Goal: Task Accomplishment & Management: Complete application form

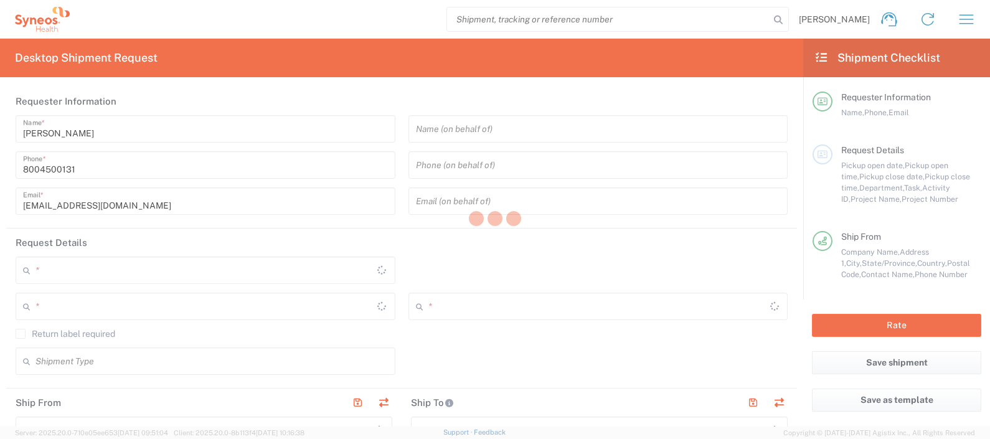
type input "[US_STATE]"
type input "[GEOGRAPHIC_DATA]"
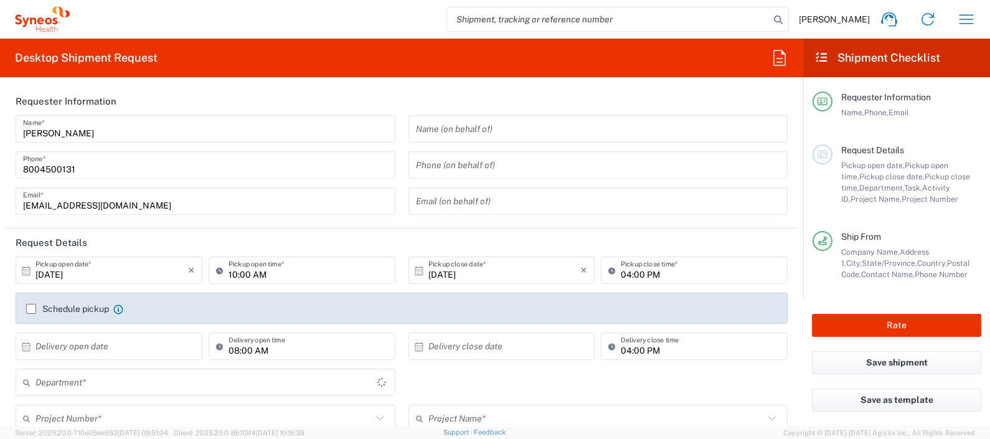
type input "4205"
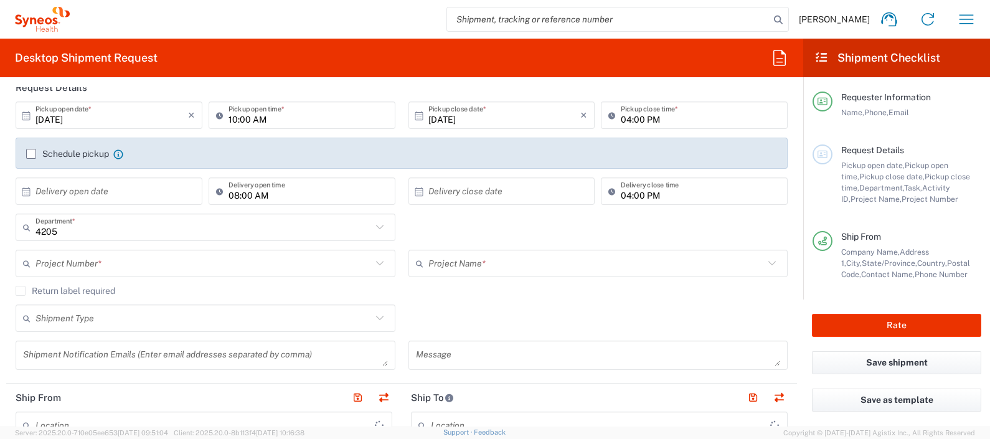
type input "Syneos Health Commercial Servi- [GEOGRAPHIC_DATA] [GEOGRAPHIC_DATA]"
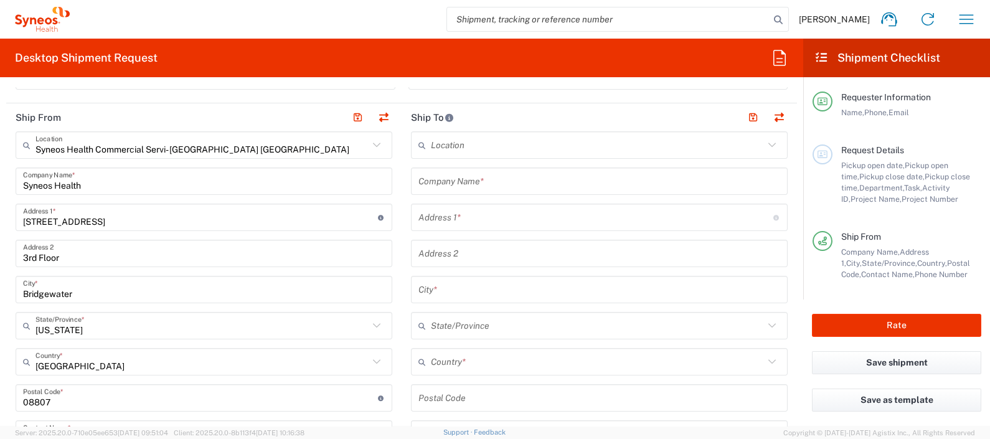
scroll to position [467, 0]
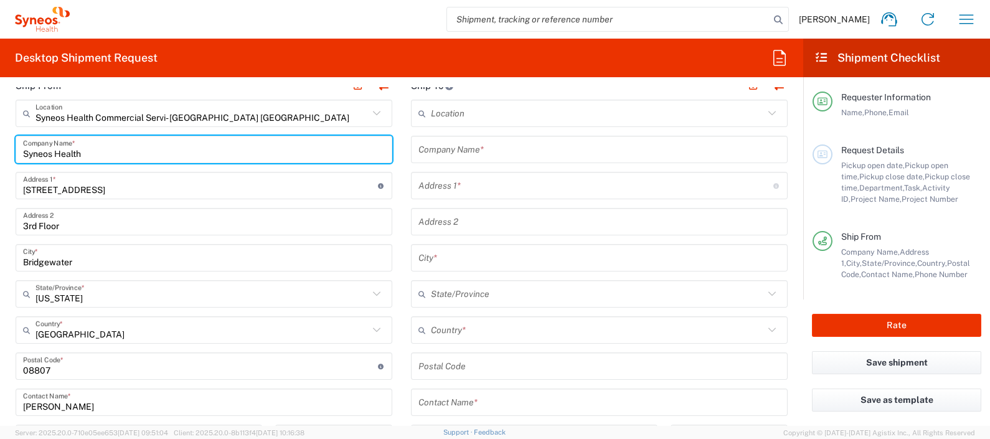
drag, startPoint x: 100, startPoint y: 153, endPoint x: -1, endPoint y: 157, distance: 100.9
click at [0, 157] on html "[PERSON_NAME] Home Shipment estimator Shipment tracking Desktop shipment reques…" at bounding box center [495, 219] width 990 height 439
click at [127, 153] on input "Syneos Health" at bounding box center [204, 150] width 362 height 22
click at [125, 151] on input "Syneos Health" at bounding box center [204, 150] width 362 height 22
type input "Syneos Health"
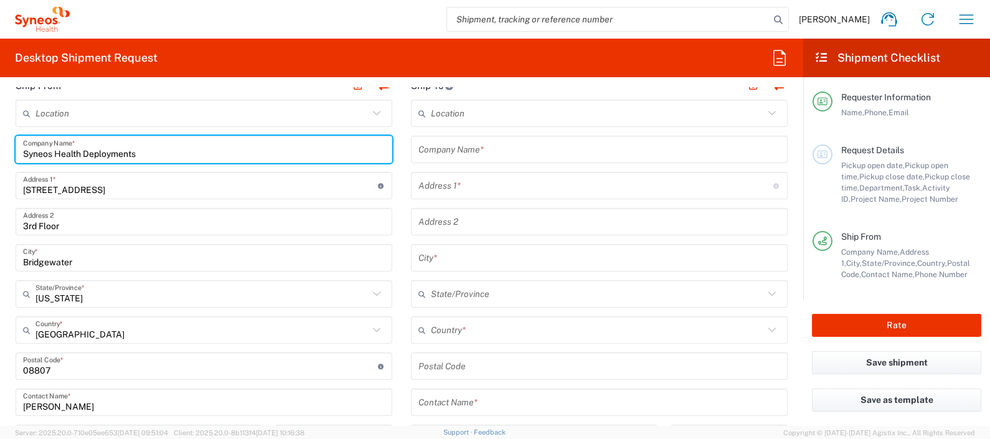
drag, startPoint x: 174, startPoint y: 153, endPoint x: -3, endPoint y: 162, distance: 177.6
click at [0, 162] on html "[PERSON_NAME] Home Shipment estimator Shipment tracking Desktop shipment reques…" at bounding box center [495, 219] width 990 height 439
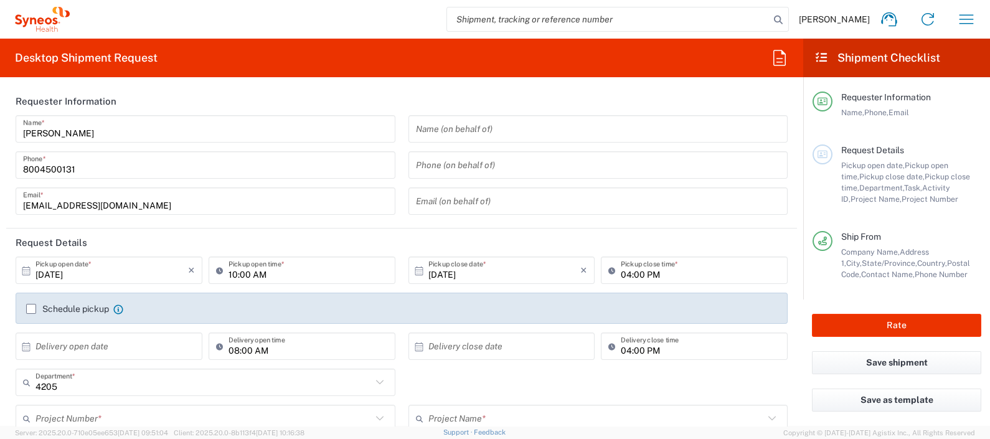
type input "Syneos Health Deployments"
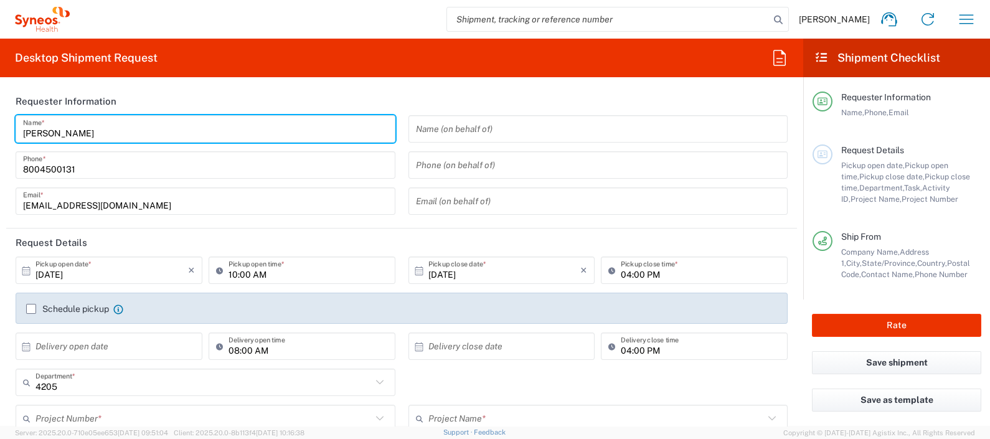
drag, startPoint x: 114, startPoint y: 137, endPoint x: -3, endPoint y: 146, distance: 117.4
click at [0, 146] on html "[PERSON_NAME] Home Shipment estimator Shipment tracking Desktop shipment reques…" at bounding box center [495, 219] width 990 height 439
paste input "Syneos Health Deployments"
type input "Syneos Health Deployments"
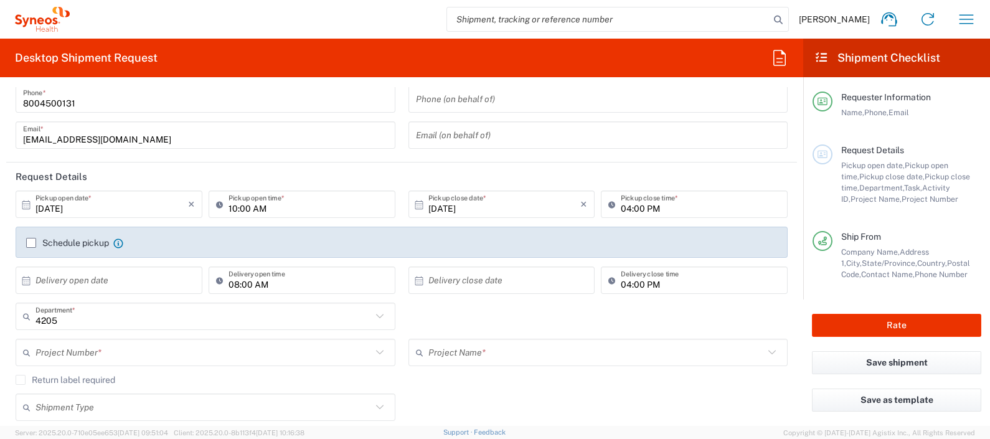
scroll to position [233, 0]
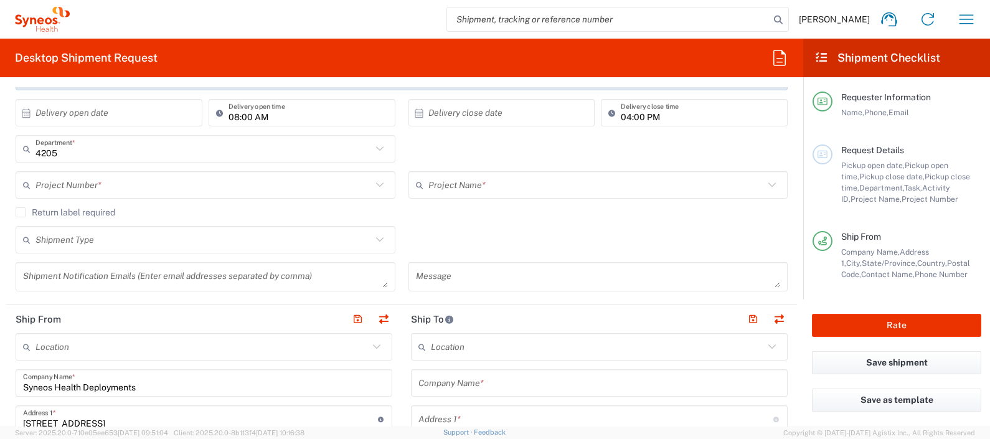
click at [120, 187] on input "text" at bounding box center [203, 185] width 336 height 22
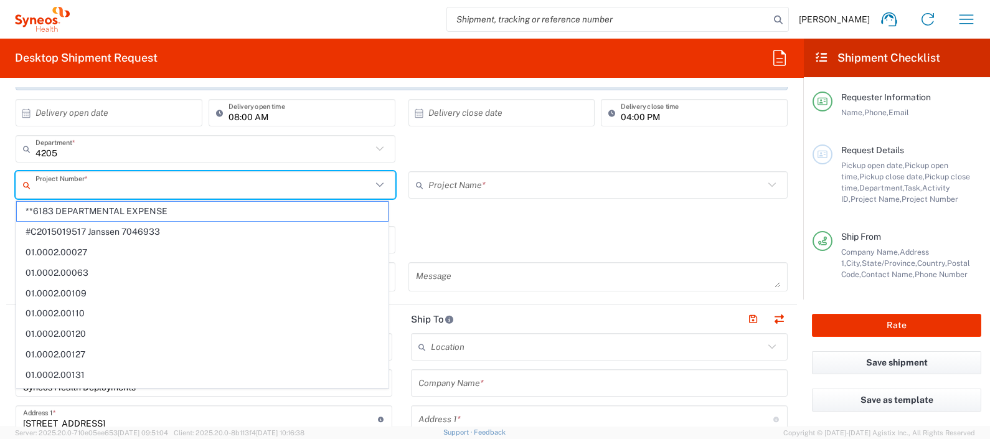
paste input "707275610"
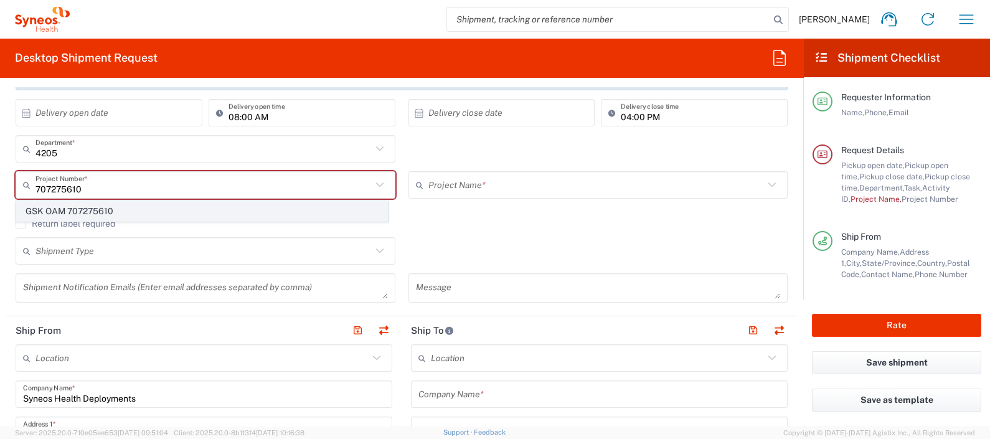
click at [109, 208] on span "GSK OAM 707275610" at bounding box center [202, 211] width 371 height 19
type input "GSK OAM 707275610"
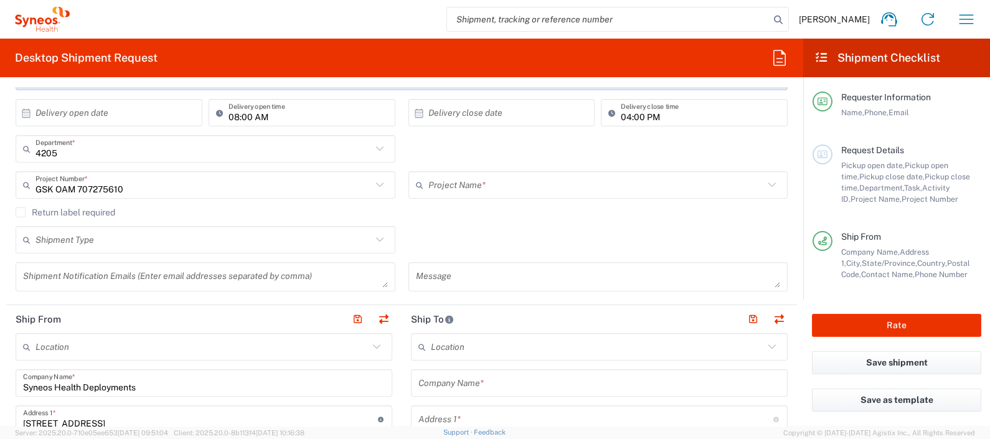
type input "GSK OAM 707275610"
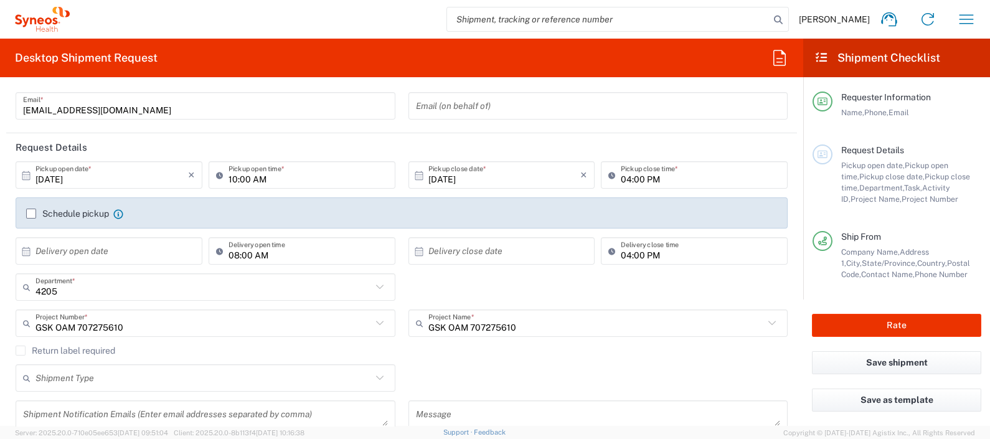
scroll to position [0, 0]
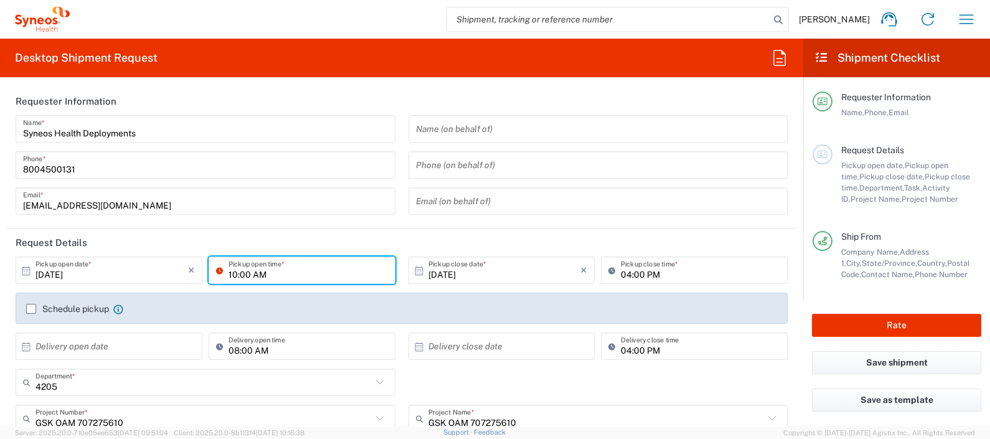
click at [228, 272] on input "10:00 AM" at bounding box center [307, 271] width 159 height 22
type input "11:00 AM"
click at [544, 383] on div "4205 Department * 4205 3000 3100 3109 3110 3111 3112 3125 3130 3135 3136 3150 3…" at bounding box center [401, 387] width 785 height 36
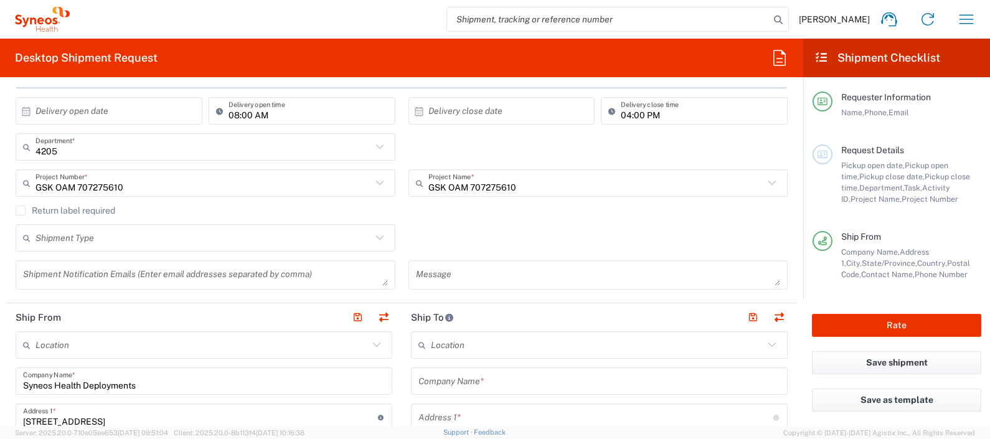
scroll to position [311, 0]
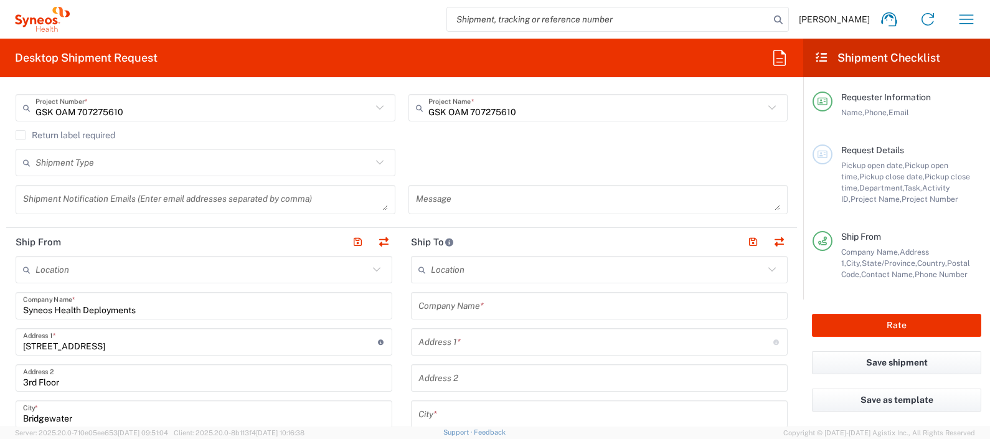
click at [374, 163] on icon at bounding box center [380, 162] width 16 height 16
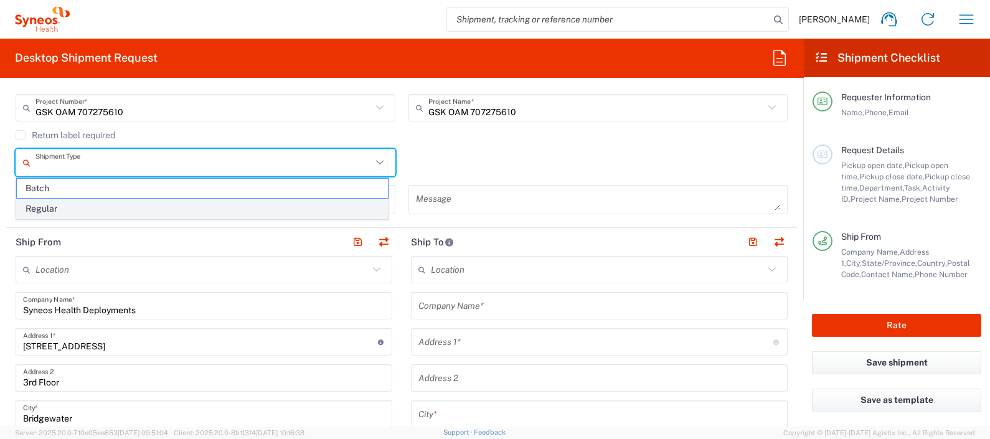
click at [93, 202] on span "Regular" at bounding box center [202, 208] width 371 height 19
type input "Regular"
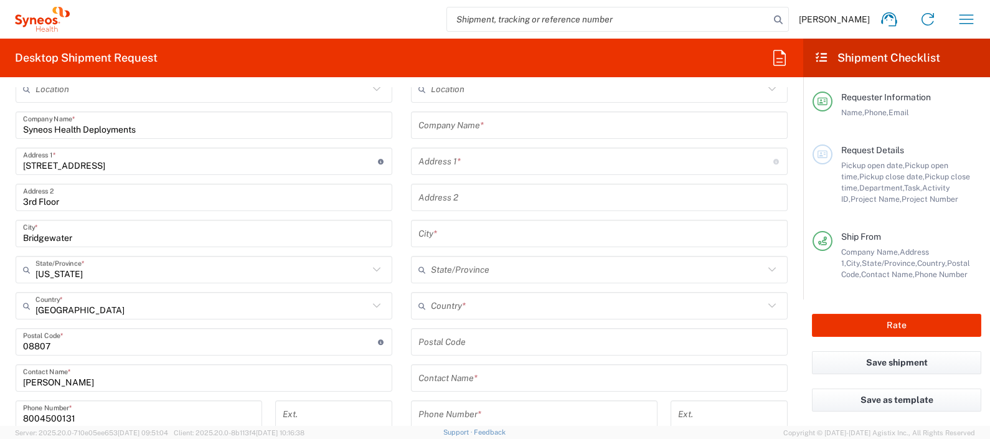
scroll to position [467, 0]
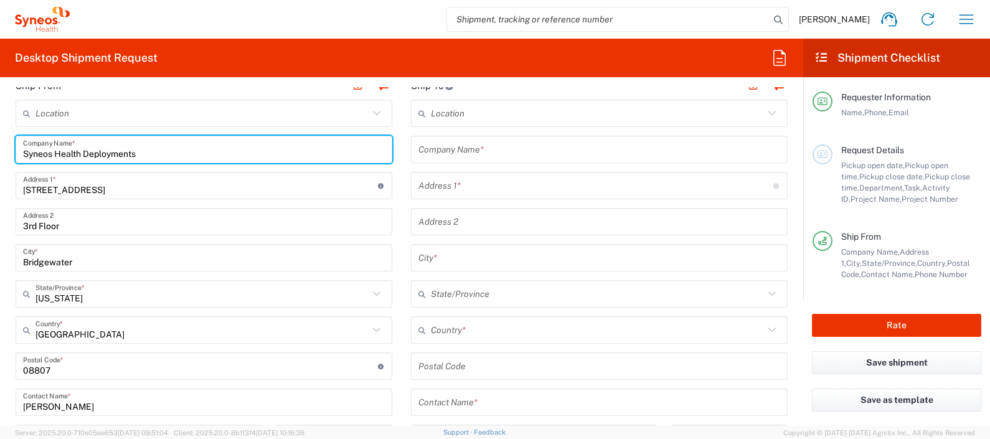
drag, startPoint x: 146, startPoint y: 149, endPoint x: 3, endPoint y: 152, distance: 142.6
click at [3, 152] on form "Requester Information Syneos Health Deployments Name * [PHONE_NUMBER] Phone * […" at bounding box center [401, 256] width 803 height 339
click at [121, 153] on input "Syneos Health Deployments" at bounding box center [204, 150] width 362 height 22
type input "Syneos Health"
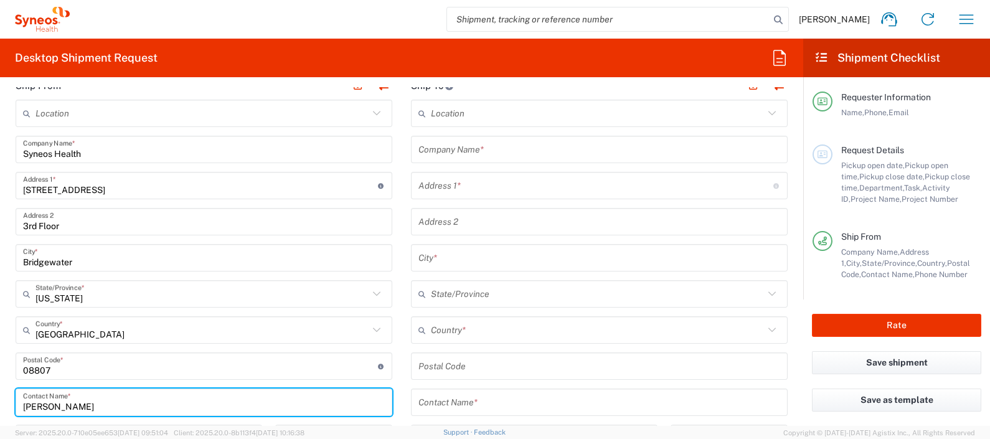
drag, startPoint x: 97, startPoint y: 405, endPoint x: 7, endPoint y: 408, distance: 90.3
click at [7, 408] on main "Location [PERSON_NAME] LLC-[GEOGRAPHIC_DATA] [GEOGRAPHIC_DATA] [GEOGRAPHIC_DATA…" at bounding box center [203, 361] width 395 height 523
paste input "Syneos Health Deployments"
type input "Syneos Health Deployments"
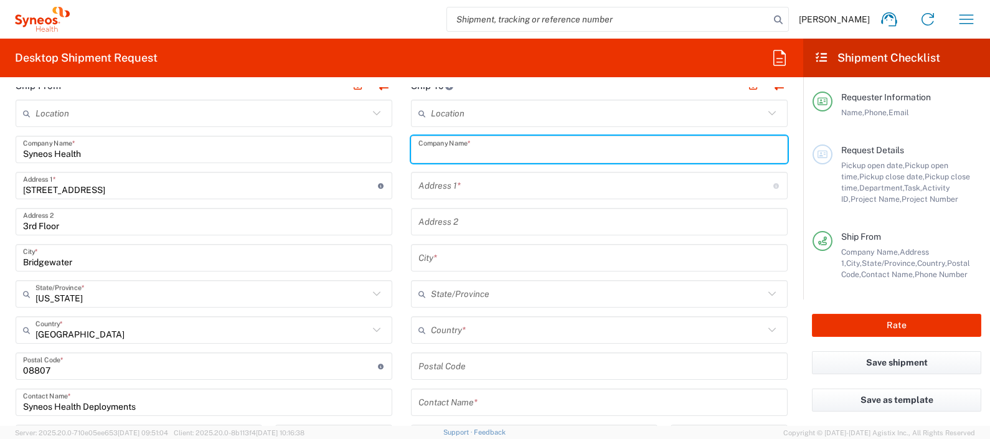
click at [492, 144] on input "text" at bounding box center [599, 150] width 362 height 22
paste input "[PERSON_NAME]"
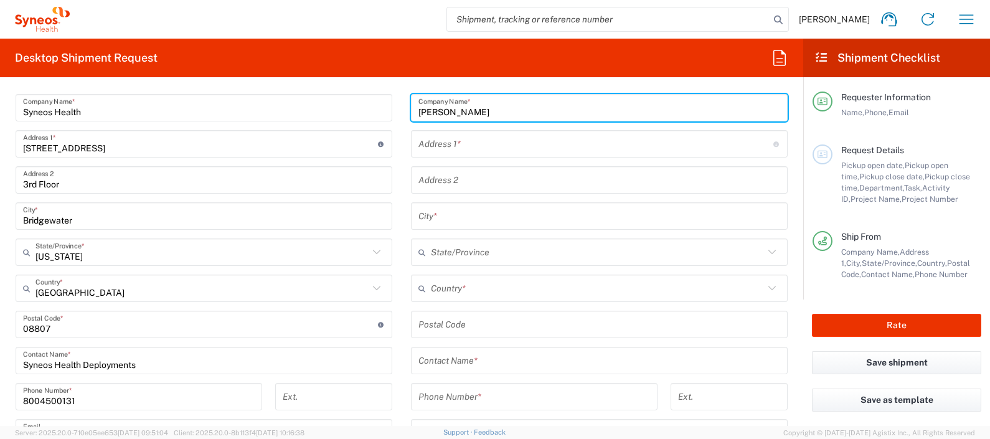
scroll to position [544, 0]
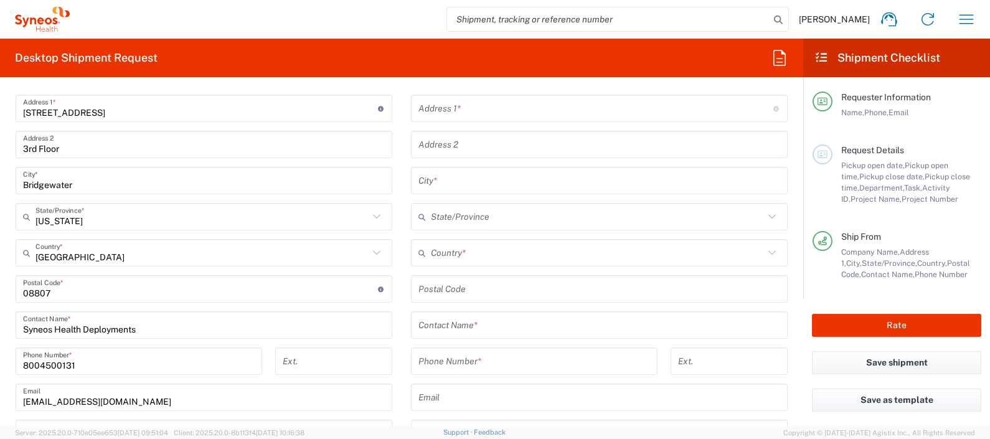
type input "[PERSON_NAME]"
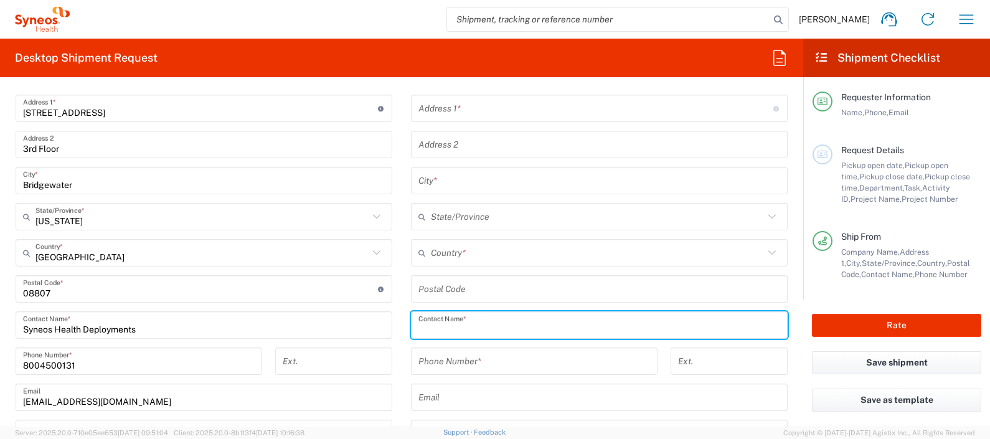
click at [483, 324] on input "text" at bounding box center [599, 325] width 362 height 22
paste input "[PERSON_NAME]"
type input "[PERSON_NAME]"
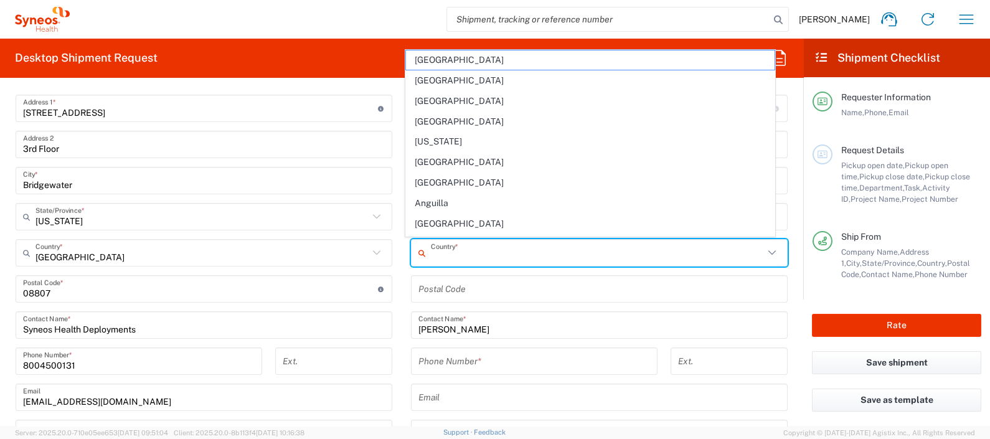
click at [490, 249] on input "text" at bounding box center [597, 253] width 333 height 22
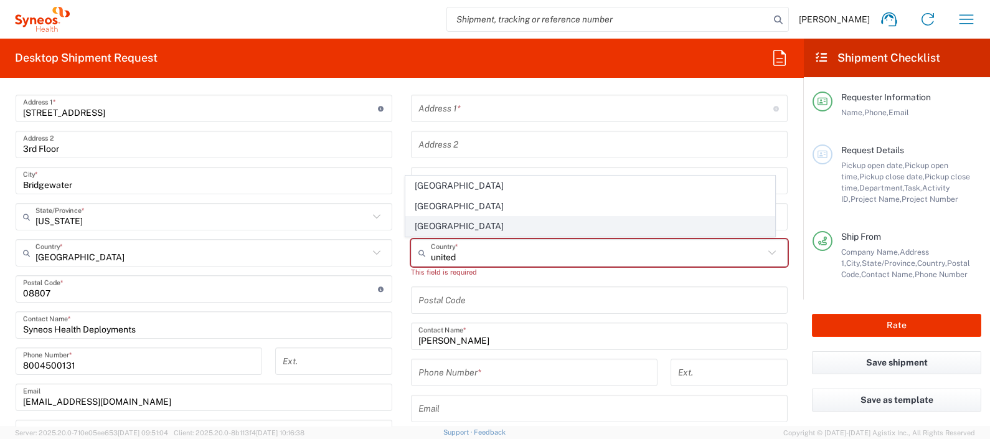
click at [481, 227] on span "[GEOGRAPHIC_DATA]" at bounding box center [590, 226] width 368 height 19
type input "[GEOGRAPHIC_DATA]"
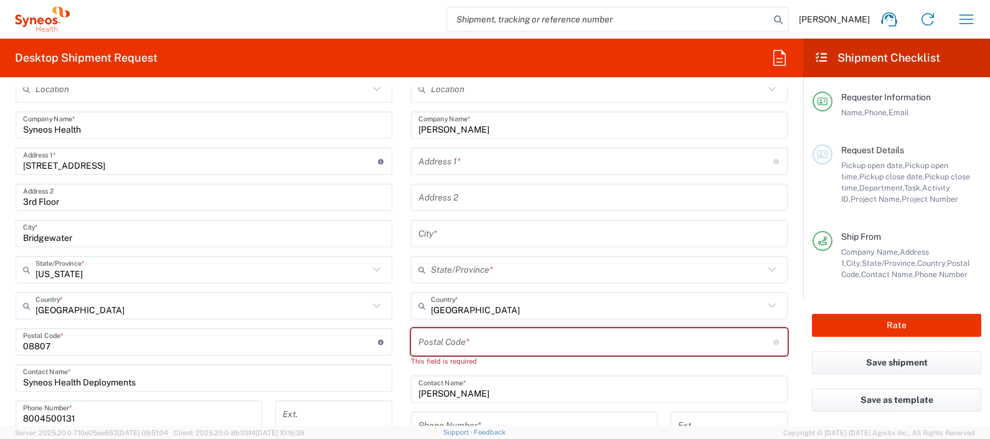
scroll to position [467, 0]
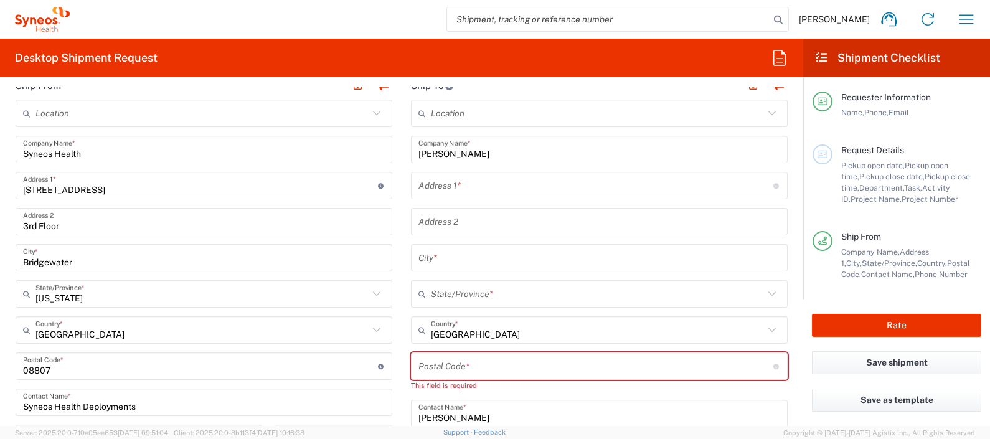
click at [458, 189] on input "text" at bounding box center [595, 186] width 355 height 22
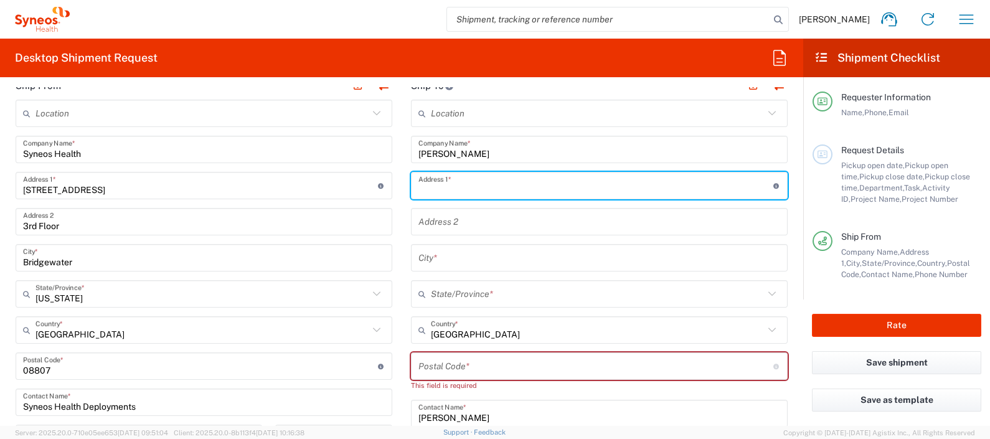
paste input "[STREET_ADDRESS]"
type input "[STREET_ADDRESS]"
click at [476, 256] on input "text" at bounding box center [599, 258] width 362 height 22
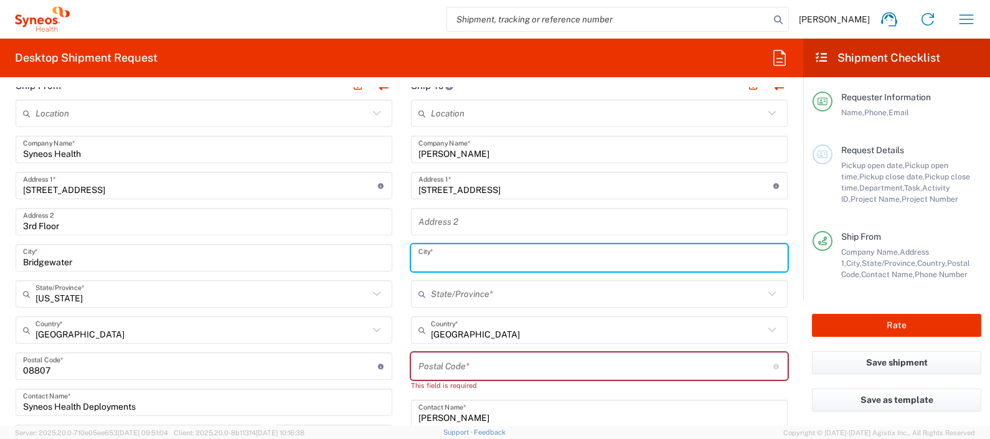
paste input "[PERSON_NAME]"
type input "[PERSON_NAME]"
click at [490, 301] on input "text" at bounding box center [597, 294] width 333 height 22
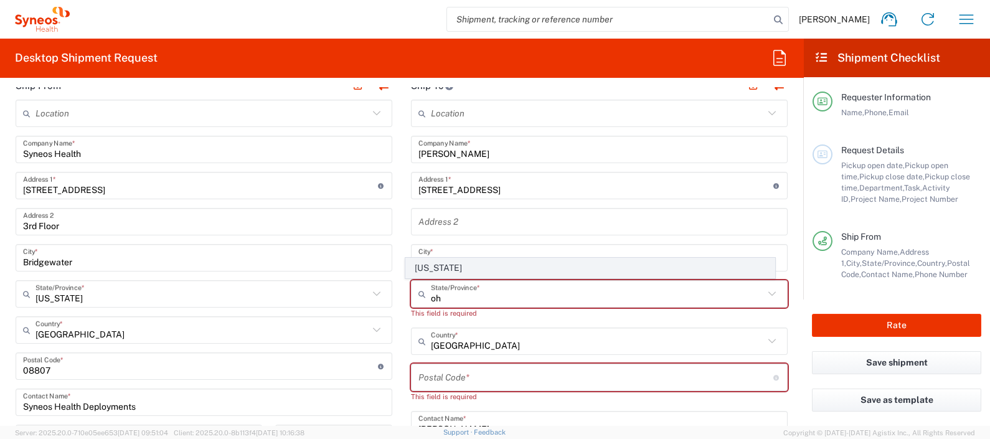
click at [431, 271] on span "[US_STATE]" at bounding box center [590, 267] width 368 height 19
type input "[US_STATE]"
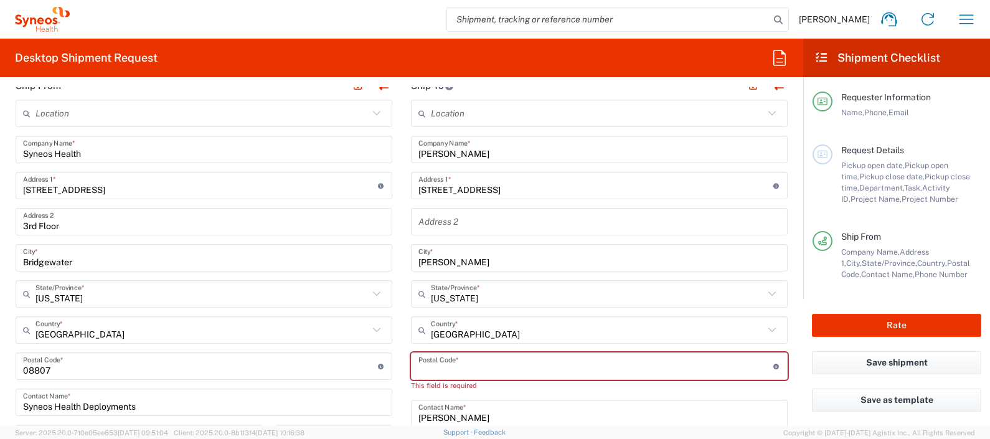
click at [476, 368] on input "undefined" at bounding box center [595, 366] width 355 height 22
paste input "44236"
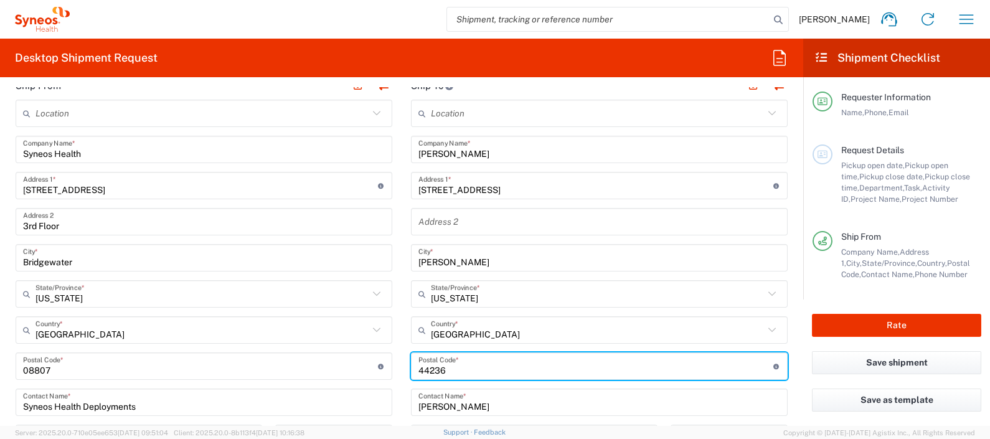
type input "44236"
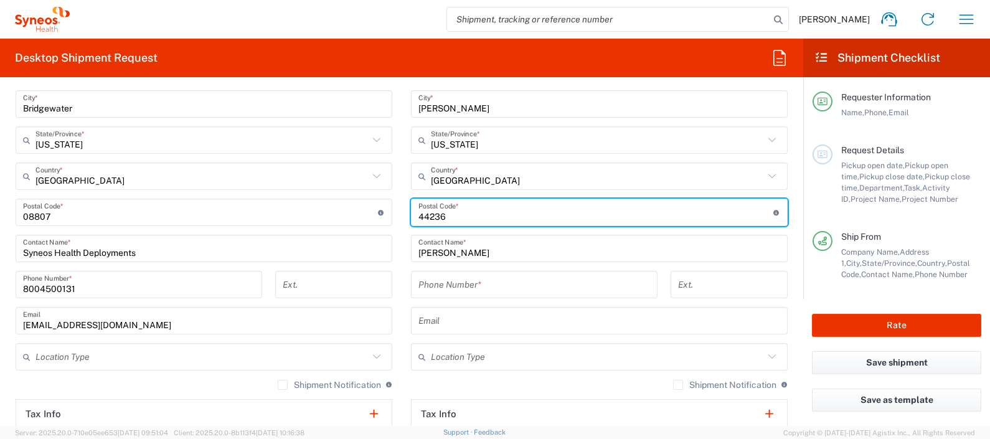
scroll to position [622, 0]
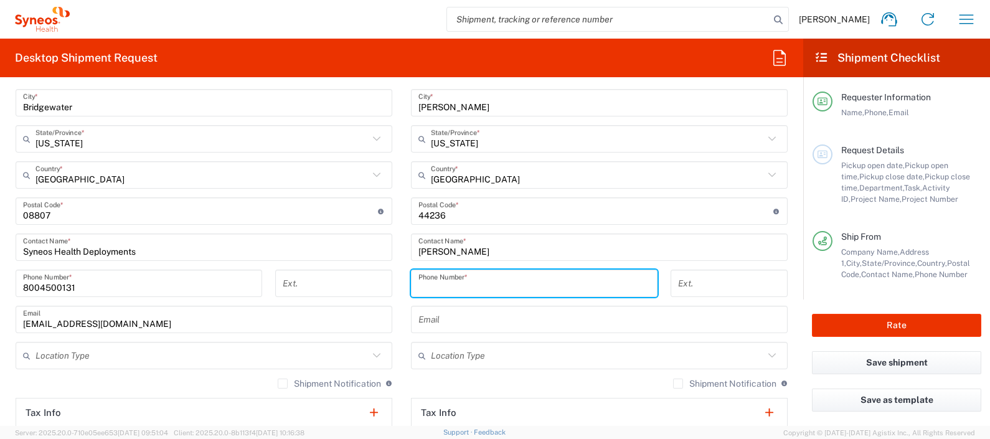
click at [477, 277] on input "tel" at bounding box center [534, 284] width 232 height 22
paste input "2164011876"
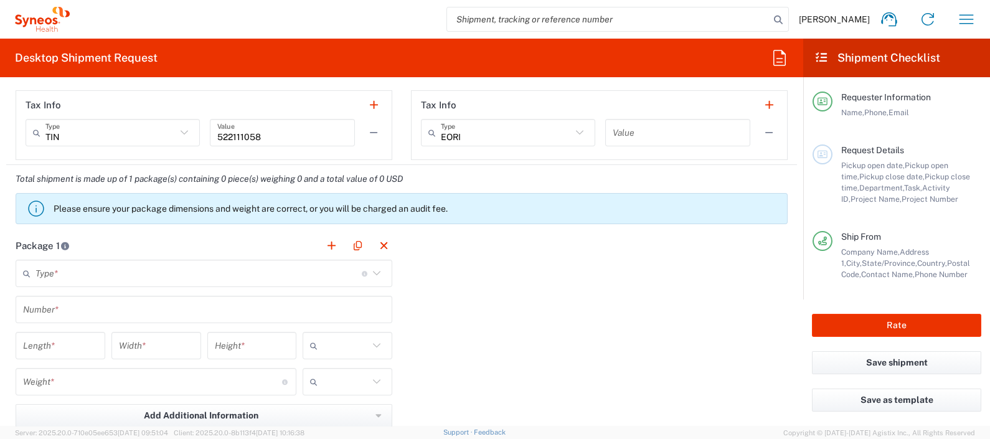
scroll to position [934, 0]
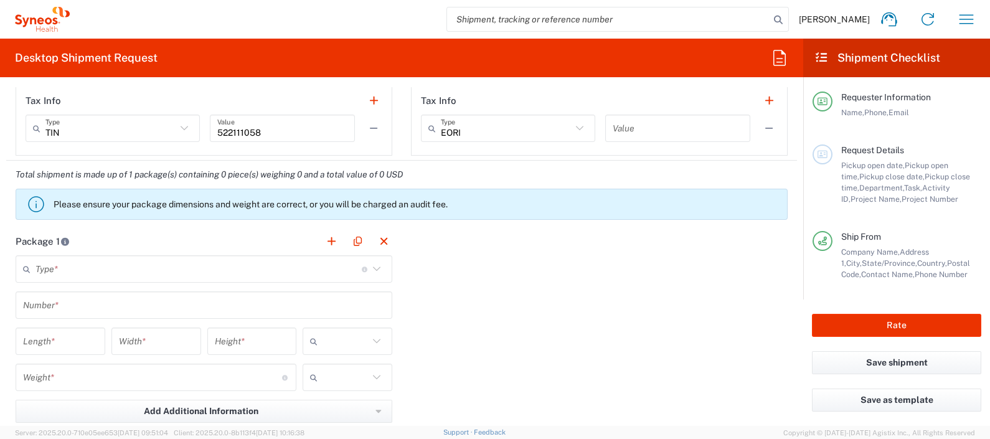
type input "2164011876"
click at [189, 283] on main "Type * Material used to package goods Envelope Large Box Medium Box Pallet(s) O…" at bounding box center [203, 375] width 395 height 240
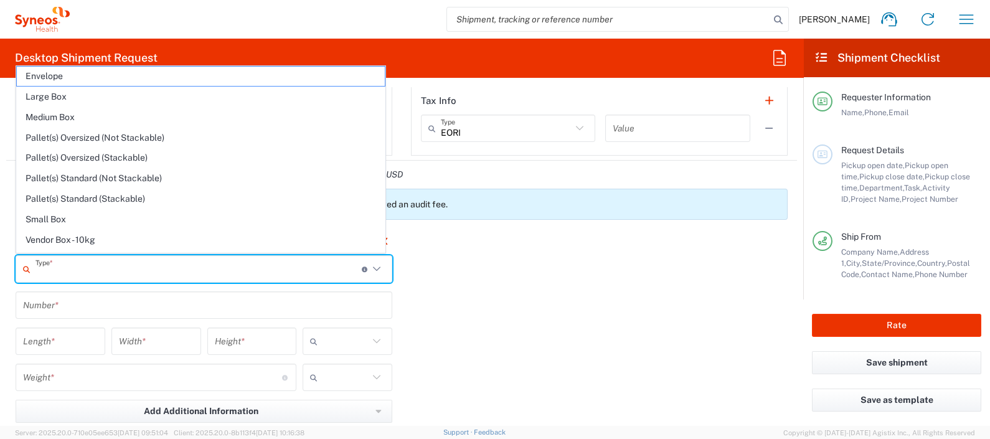
click at [176, 274] on input "text" at bounding box center [198, 269] width 326 height 22
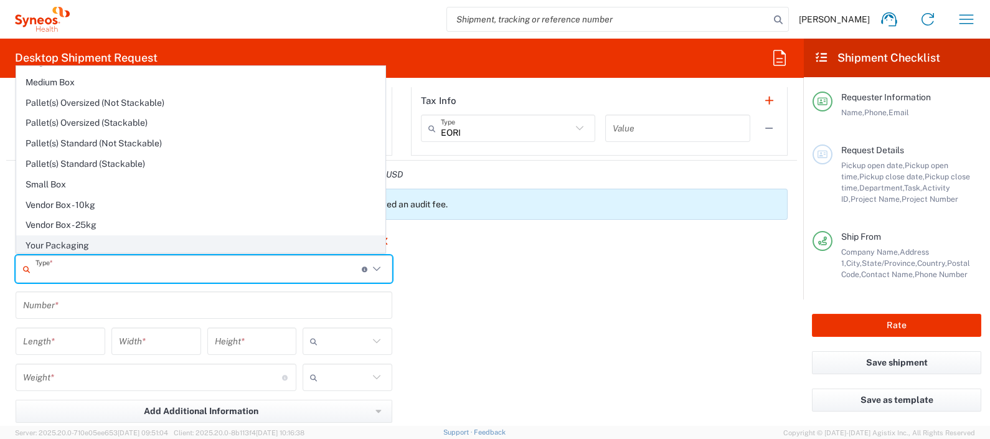
click at [93, 243] on span "Your Packaging" at bounding box center [201, 245] width 368 height 19
type input "Your Packaging"
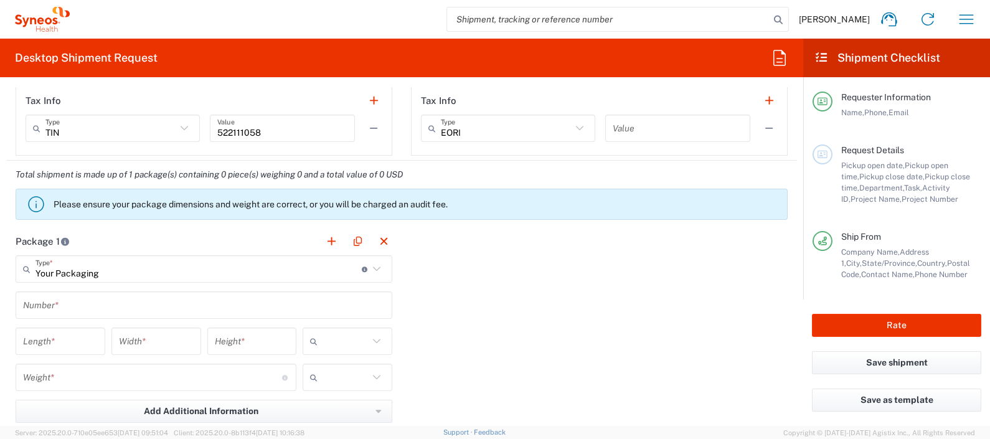
click at [98, 306] on input "text" at bounding box center [204, 305] width 362 height 22
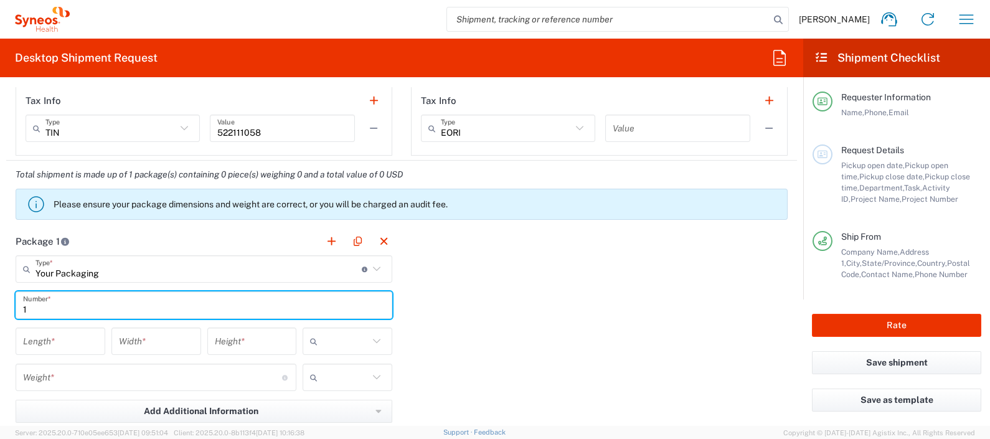
type input "1"
click at [92, 336] on input "number" at bounding box center [60, 342] width 75 height 22
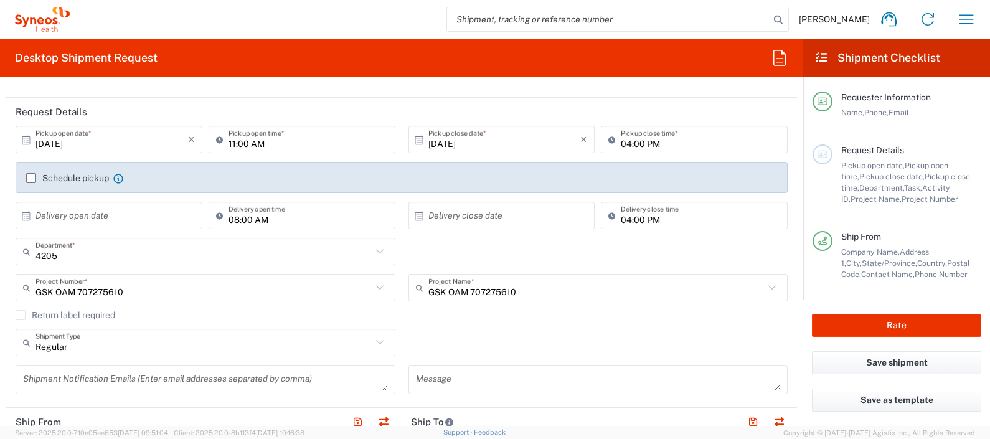
scroll to position [155, 0]
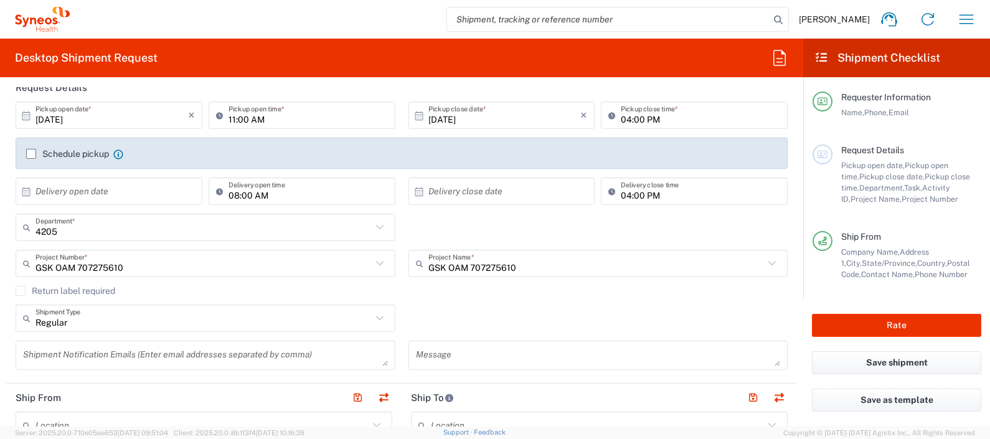
click at [19, 294] on label "Return label required" at bounding box center [66, 291] width 100 height 10
click at [21, 291] on input "Return label required" at bounding box center [21, 291] width 0 height 0
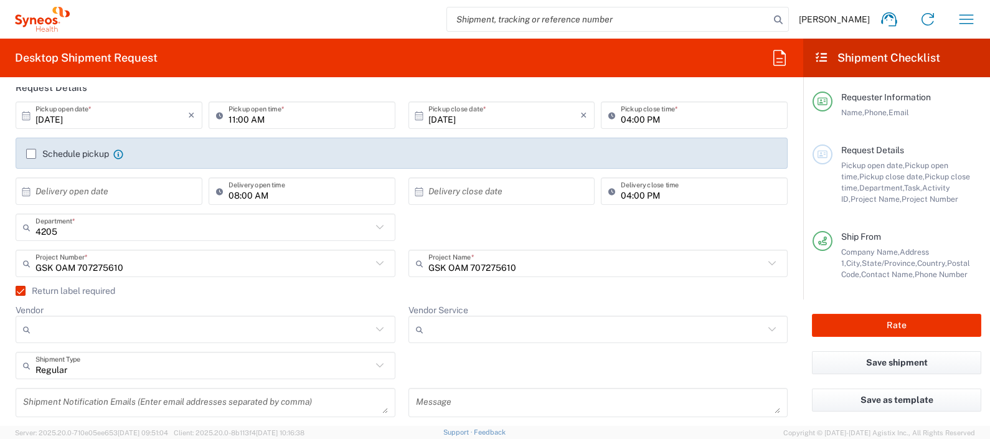
click at [85, 329] on input "Vendor" at bounding box center [203, 329] width 336 height 20
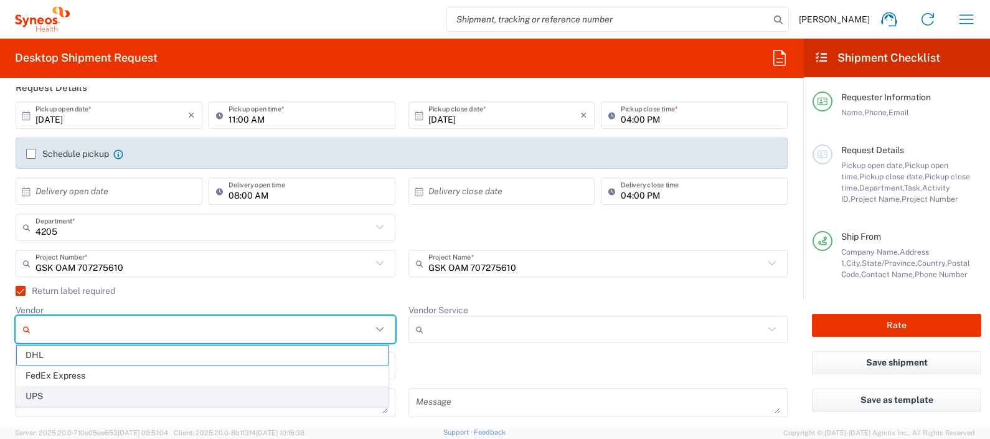
click at [51, 399] on span "UPS" at bounding box center [202, 396] width 371 height 19
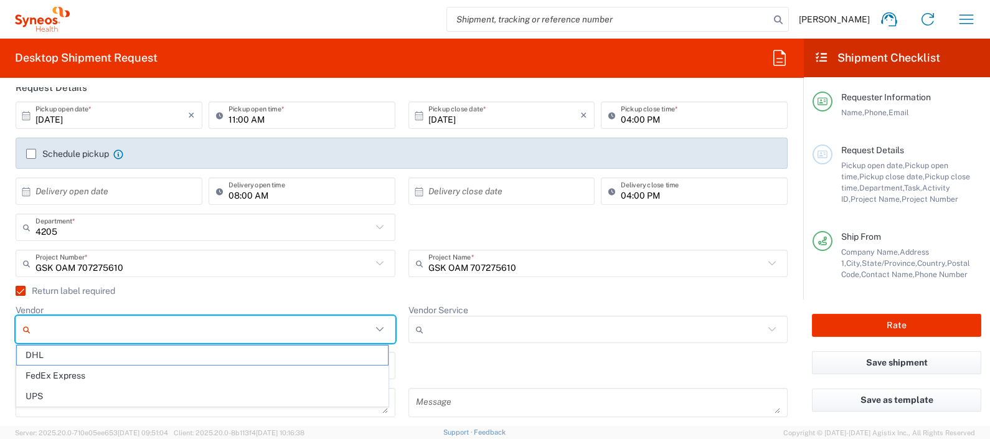
type input "UPS"
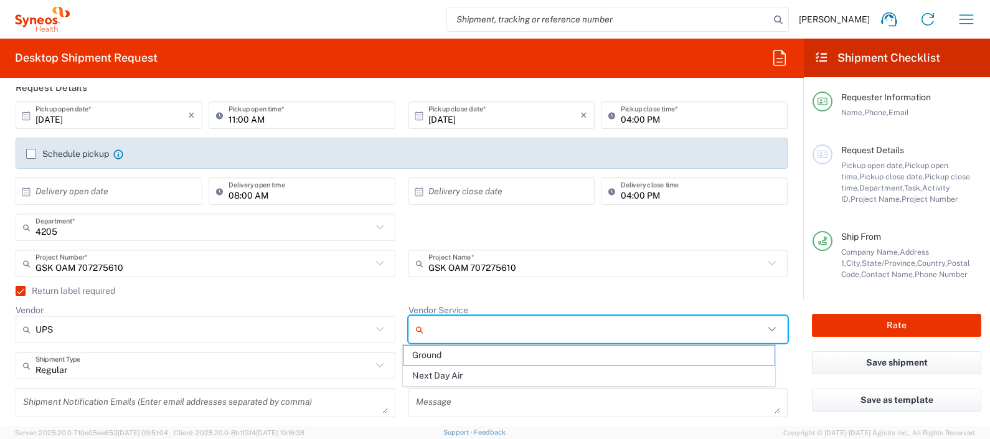
click at [469, 324] on input "Vendor Service" at bounding box center [596, 329] width 336 height 20
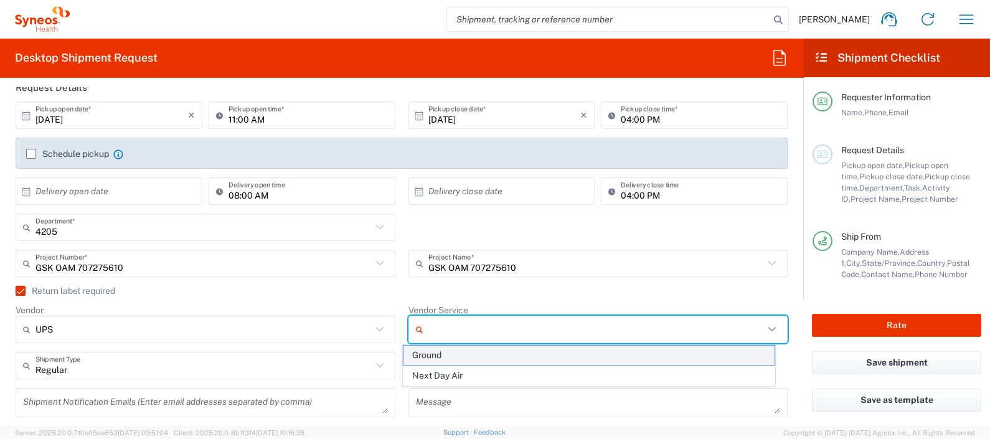
click at [441, 352] on span "Ground" at bounding box center [588, 355] width 371 height 19
type input "Ground"
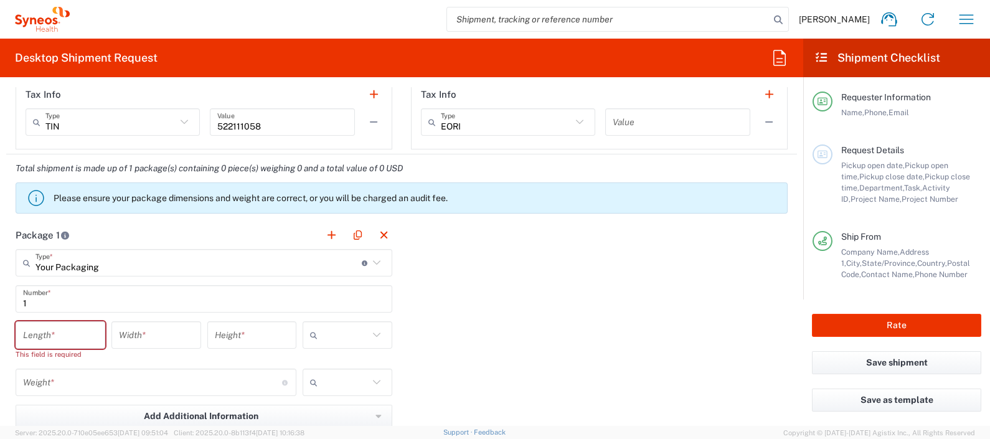
scroll to position [1011, 0]
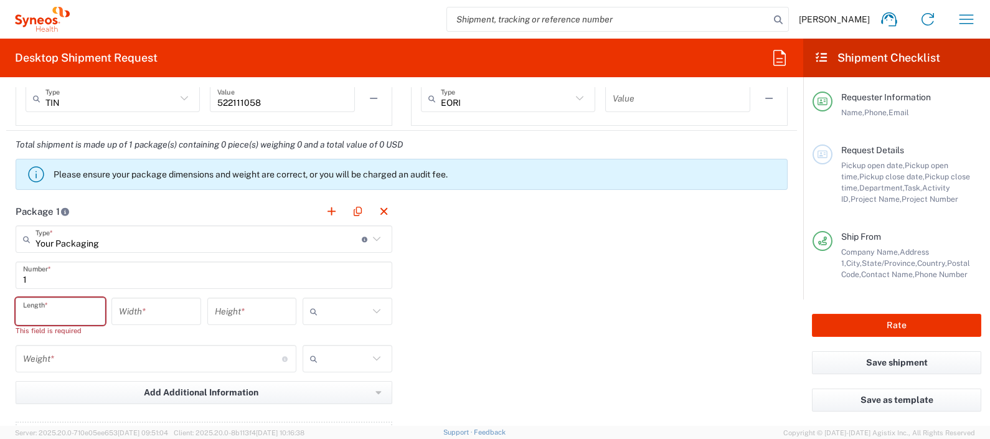
click at [82, 312] on input "number" at bounding box center [60, 312] width 75 height 22
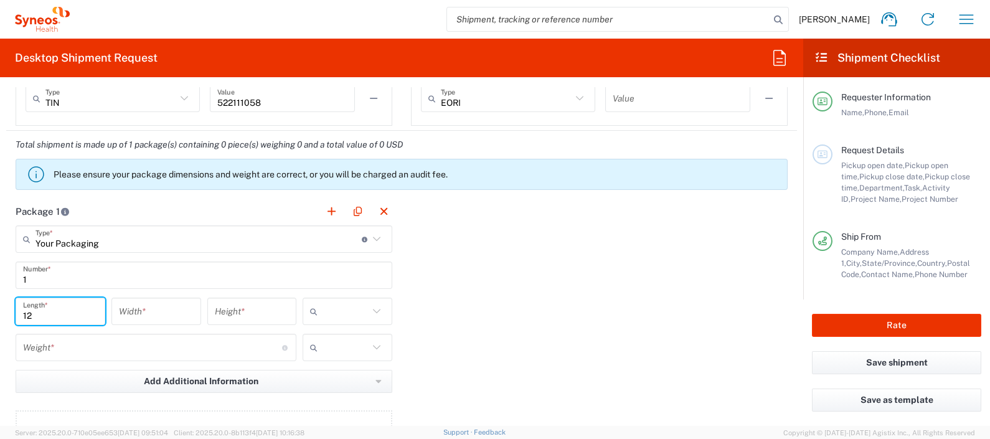
type input "12"
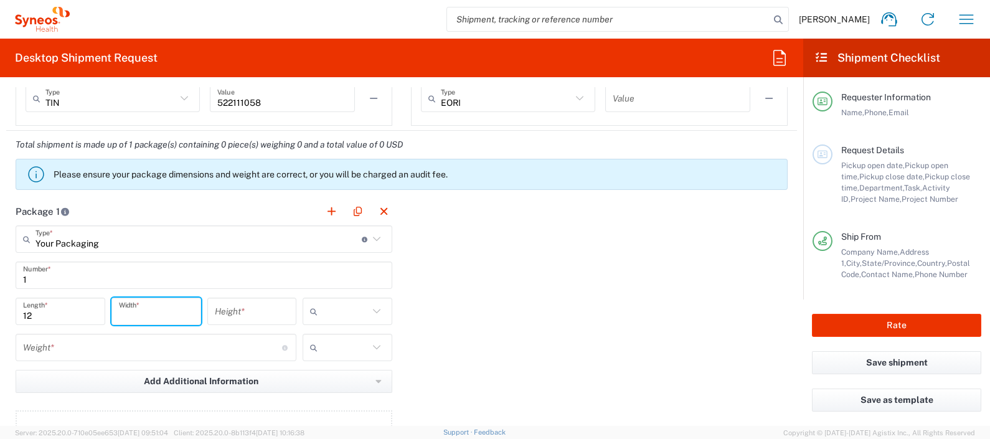
click at [165, 301] on input "number" at bounding box center [156, 312] width 75 height 22
type input "9"
click at [261, 308] on input "number" at bounding box center [252, 312] width 75 height 22
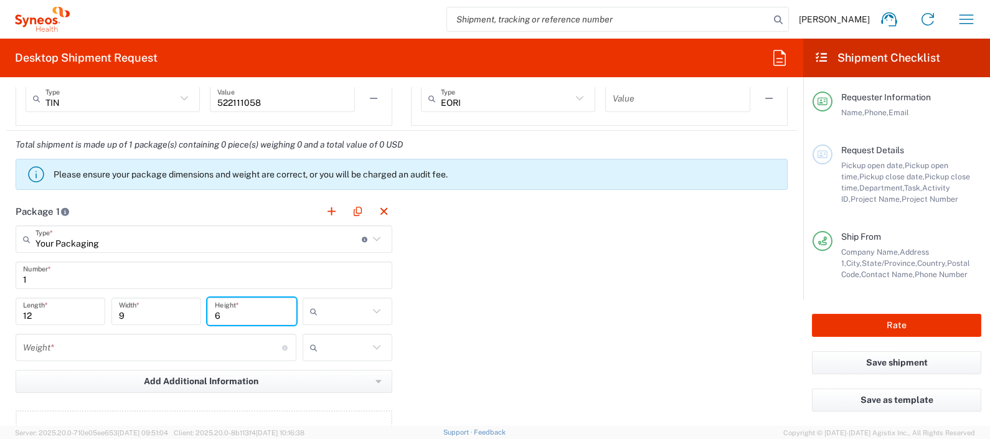
type input "6"
click at [340, 304] on input "text" at bounding box center [345, 311] width 46 height 20
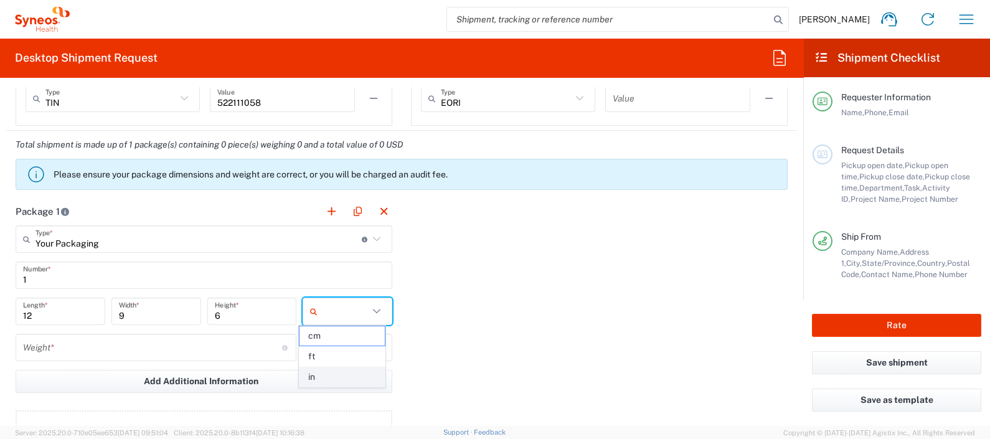
click at [331, 381] on span "in" at bounding box center [341, 376] width 85 height 19
type input "in"
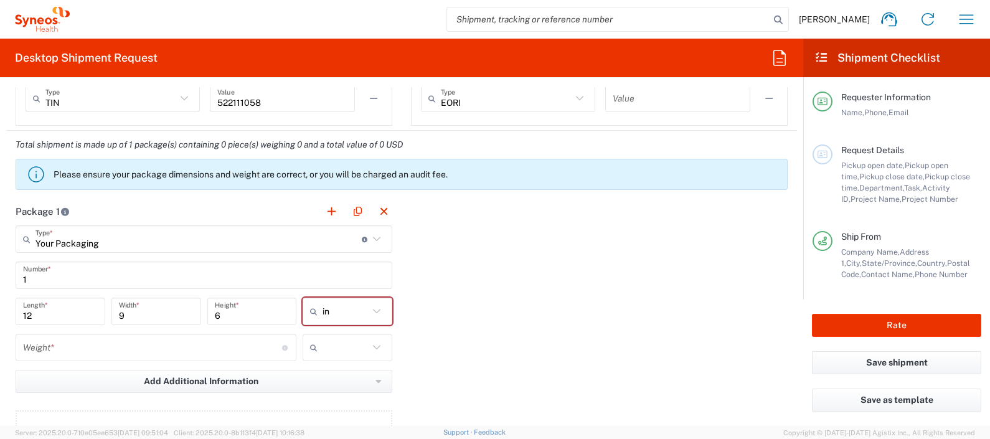
click at [121, 346] on input "number" at bounding box center [152, 348] width 259 height 22
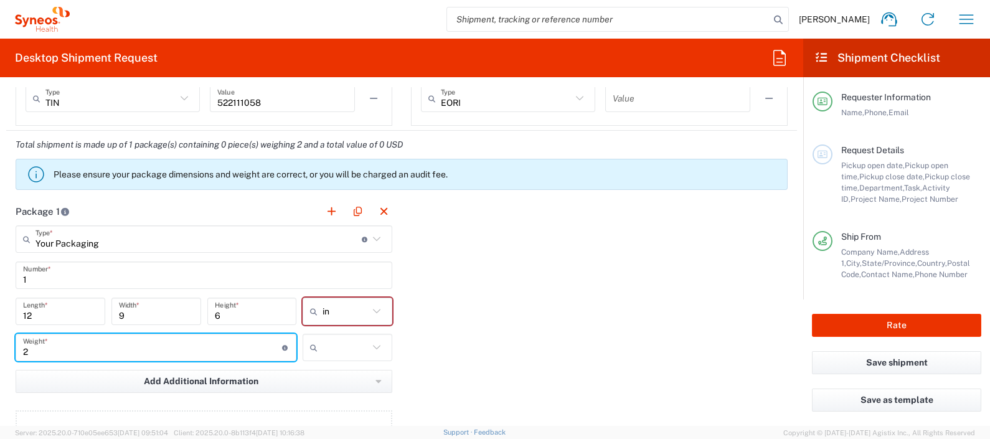
type input "2"
click at [327, 347] on input "text" at bounding box center [345, 347] width 46 height 20
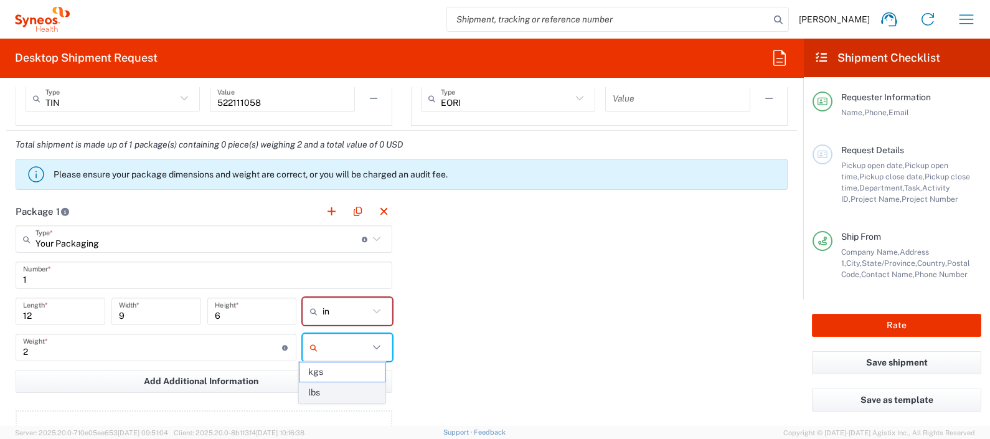
click at [322, 389] on span "lbs" at bounding box center [341, 392] width 85 height 19
type input "lbs"
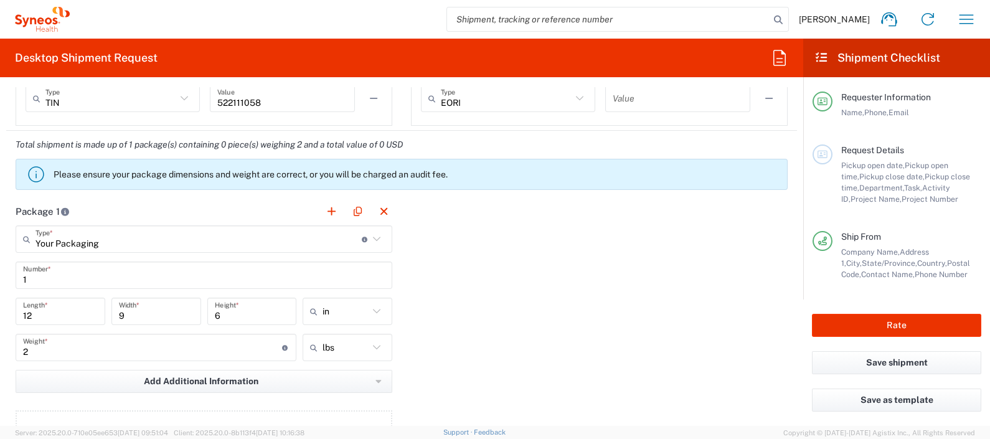
click at [452, 294] on div "Package 1 Your Packaging Type * Material used to package goods Envelope Large B…" at bounding box center [401, 333] width 791 height 273
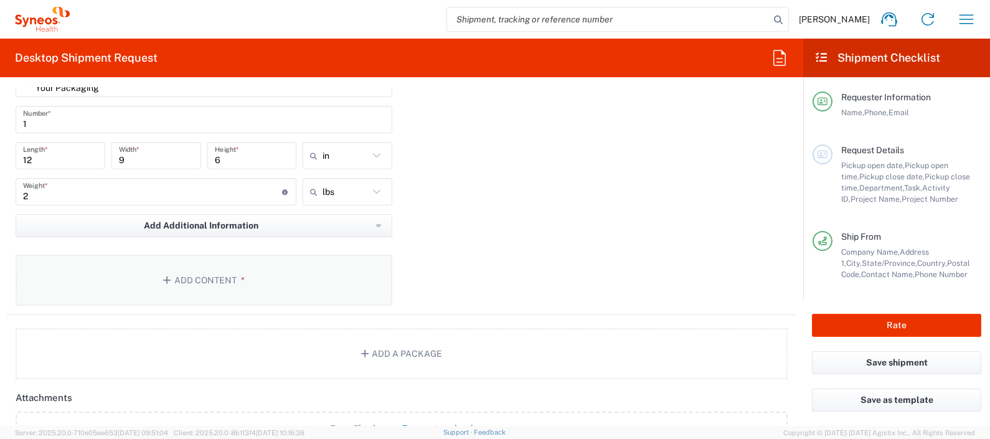
click at [256, 282] on button "Add Content *" at bounding box center [204, 280] width 377 height 51
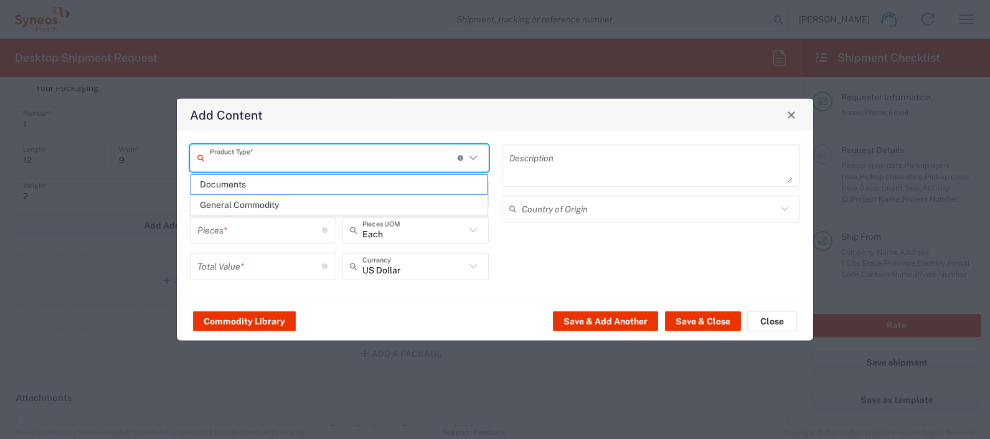
click at [298, 159] on input "text" at bounding box center [334, 158] width 248 height 22
click at [275, 204] on span "General Commodity" at bounding box center [339, 204] width 296 height 19
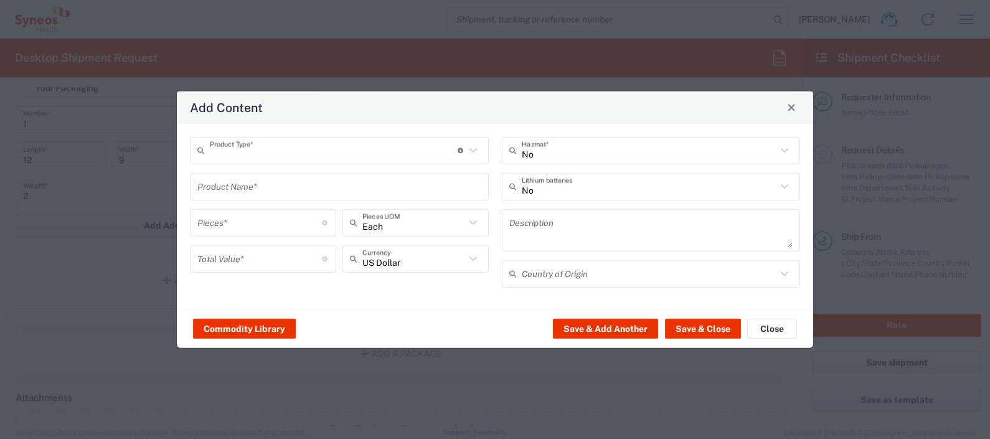
type input "General Commodity"
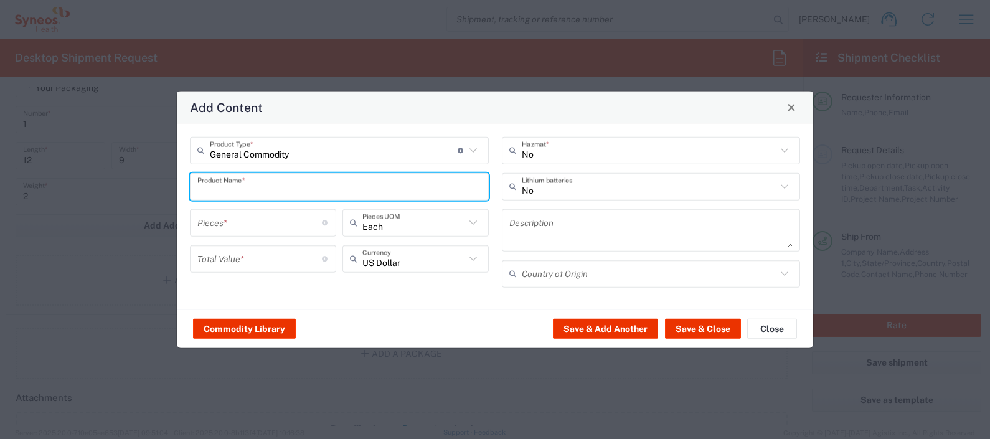
click at [278, 190] on input "text" at bounding box center [339, 187] width 284 height 22
type input "OtterBox Shell"
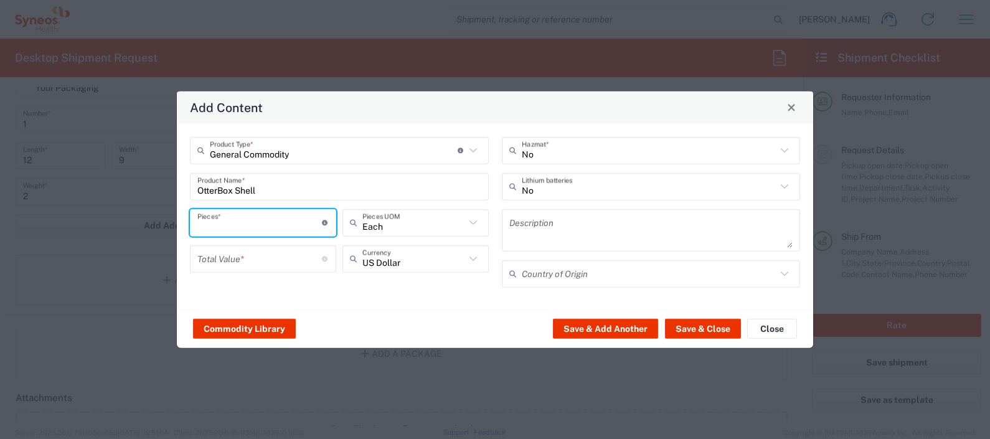
click at [278, 229] on input "number" at bounding box center [259, 223] width 125 height 22
type input "1"
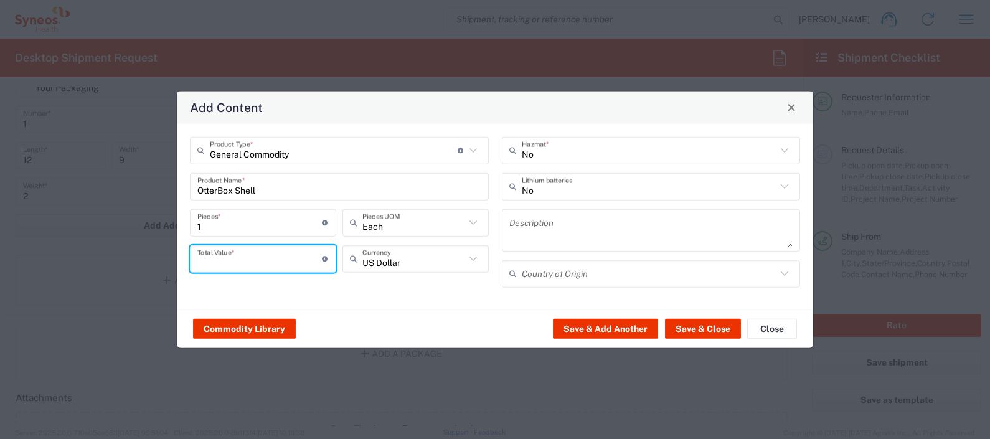
click at [255, 262] on input "number" at bounding box center [259, 259] width 125 height 22
type input "25"
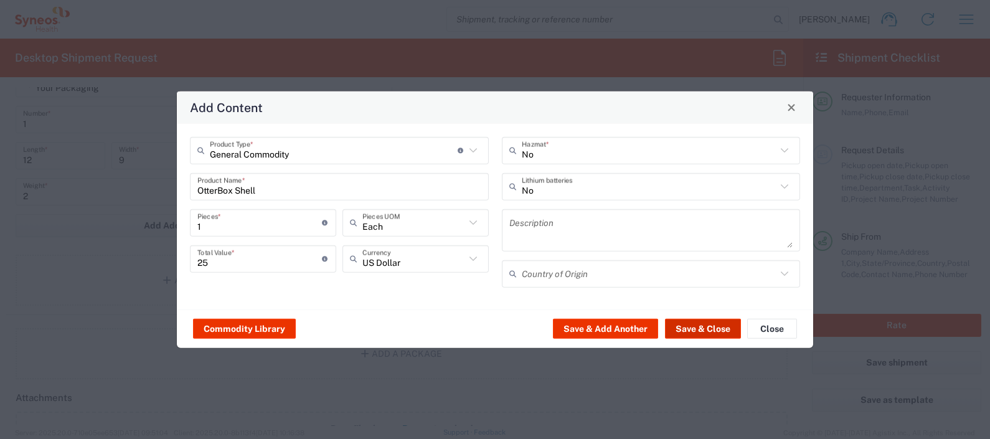
click at [694, 319] on button "Save & Close" at bounding box center [703, 329] width 76 height 20
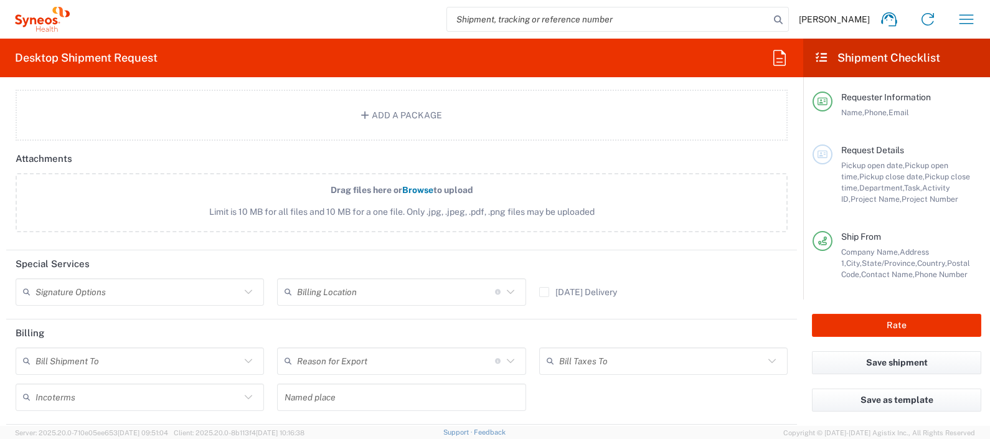
scroll to position [1553, 0]
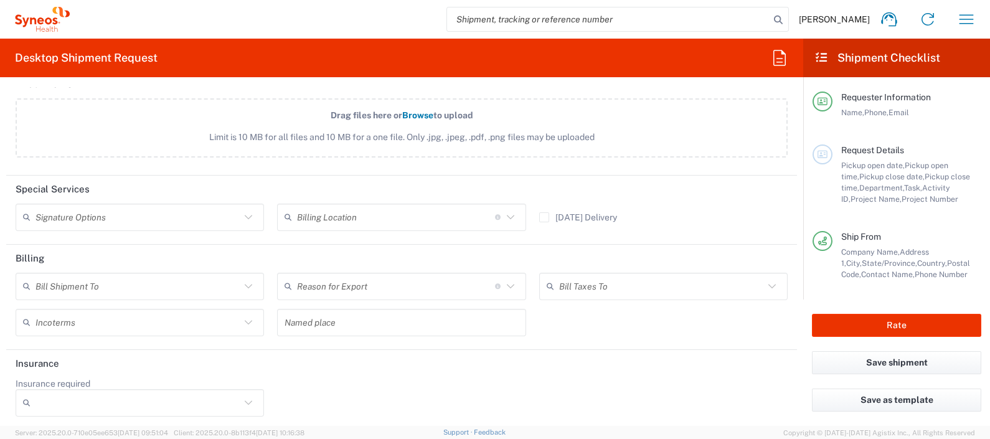
click at [189, 216] on input "text" at bounding box center [137, 217] width 205 height 22
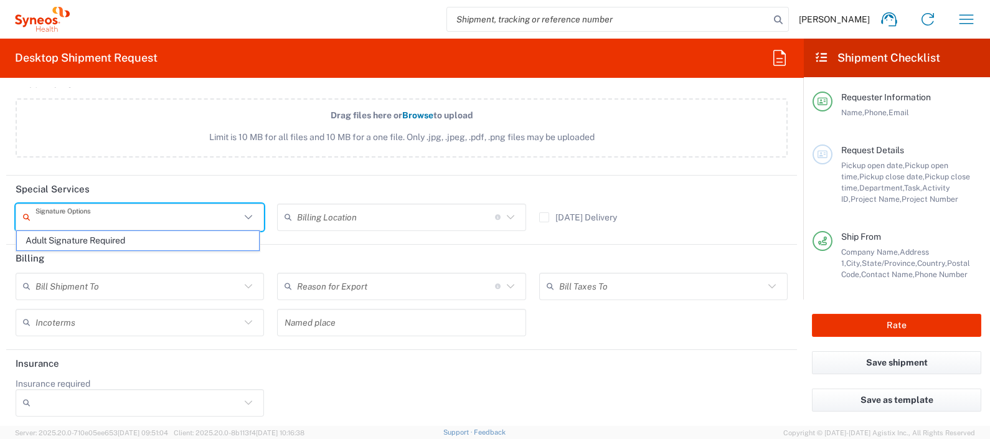
click at [709, 210] on div "[DATE] Delivery" at bounding box center [662, 222] width 261 height 36
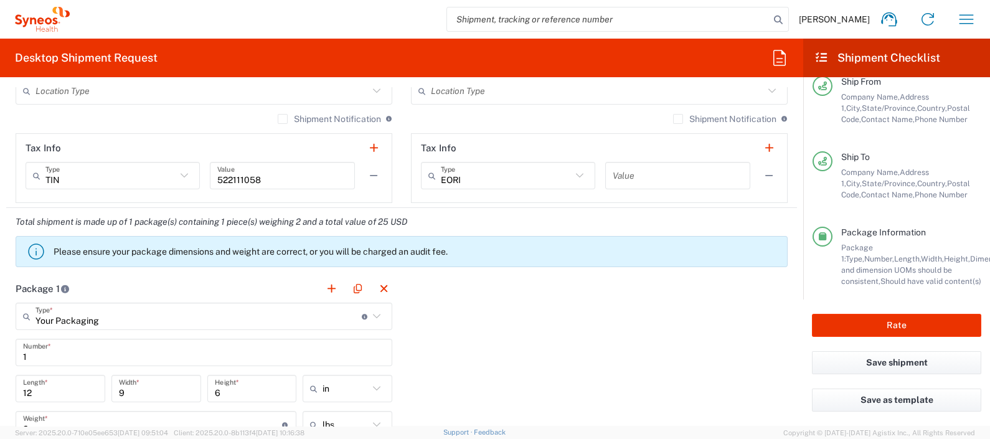
scroll to position [201, 0]
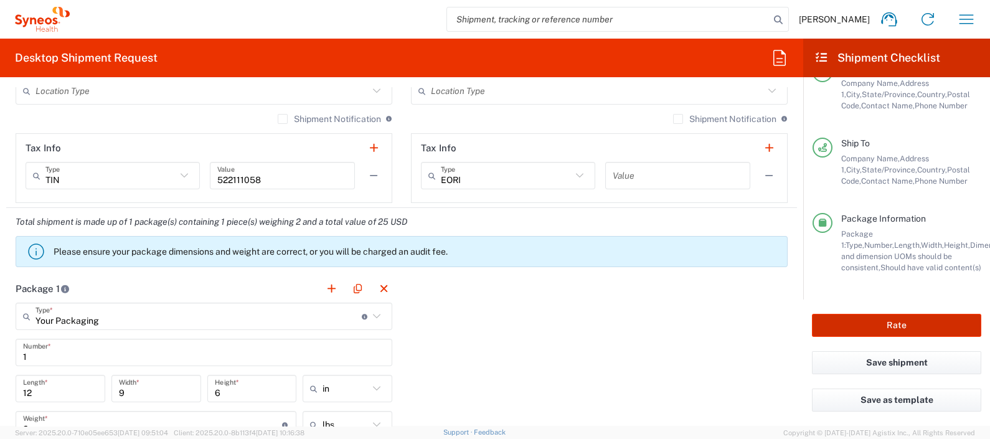
click at [896, 319] on button "Rate" at bounding box center [896, 325] width 169 height 23
type input "GSK OAM 707275610"
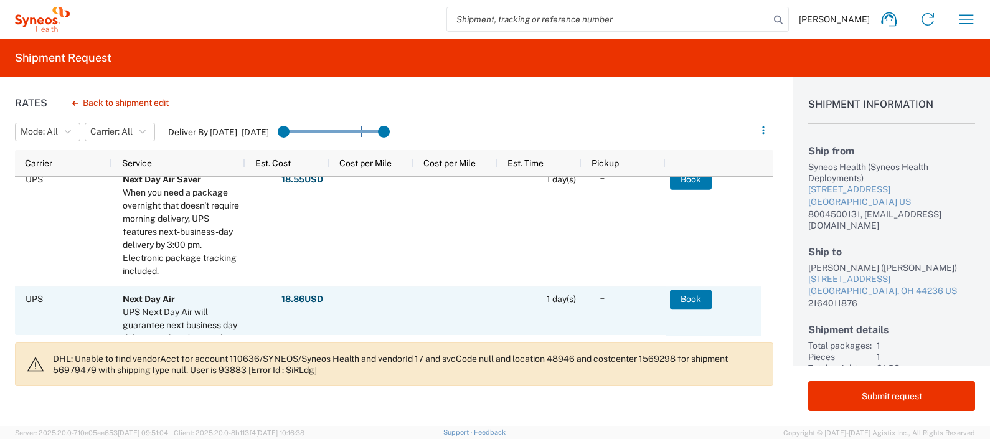
scroll to position [622, 0]
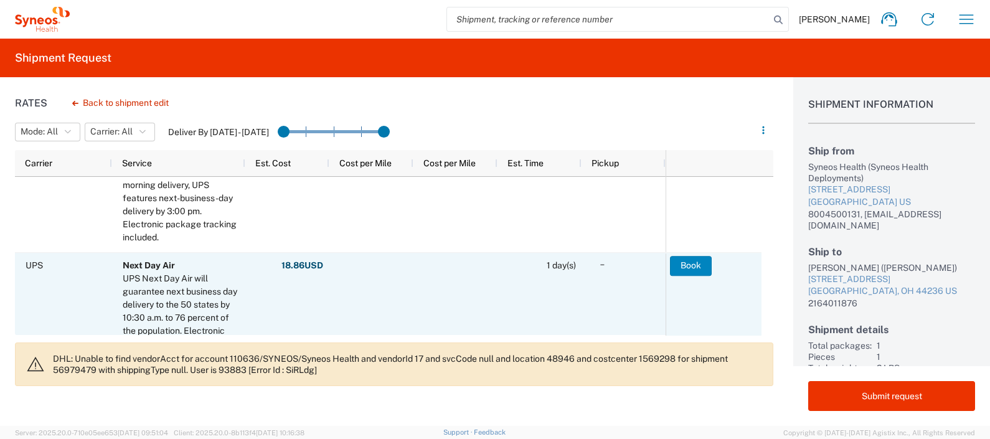
click at [682, 257] on button "Book" at bounding box center [691, 266] width 42 height 20
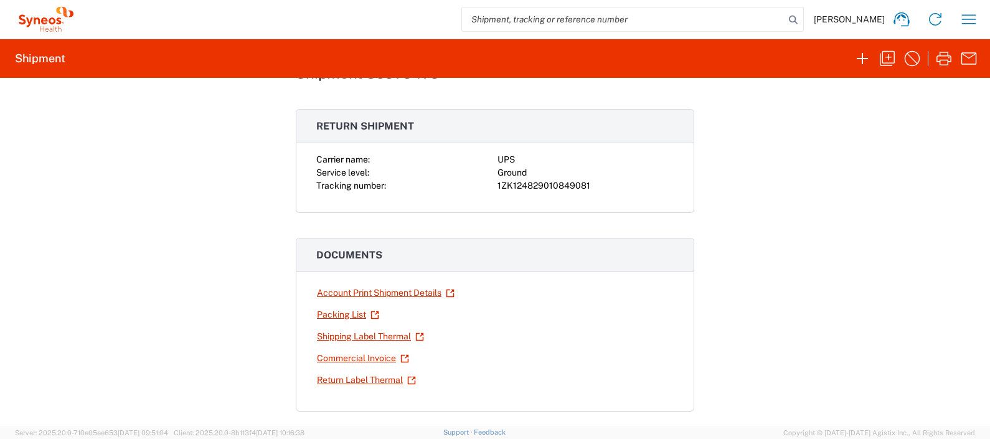
scroll to position [77, 0]
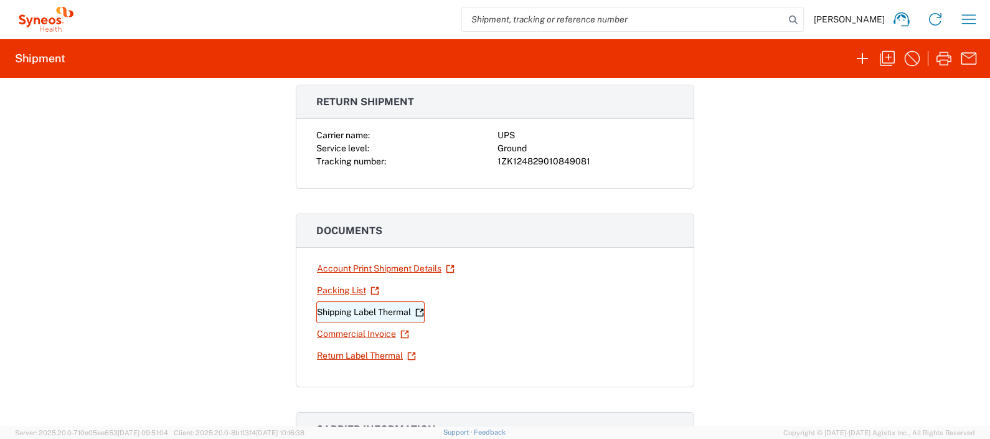
click at [367, 310] on link "Shipping Label Thermal" at bounding box center [370, 312] width 108 height 22
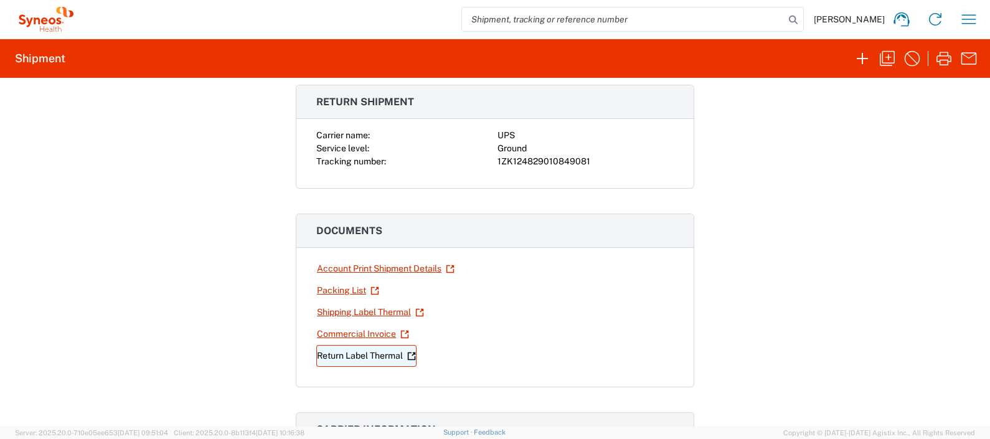
click at [358, 357] on link "Return Label Thermal" at bounding box center [366, 356] width 100 height 22
